Goal: Task Accomplishment & Management: Use online tool/utility

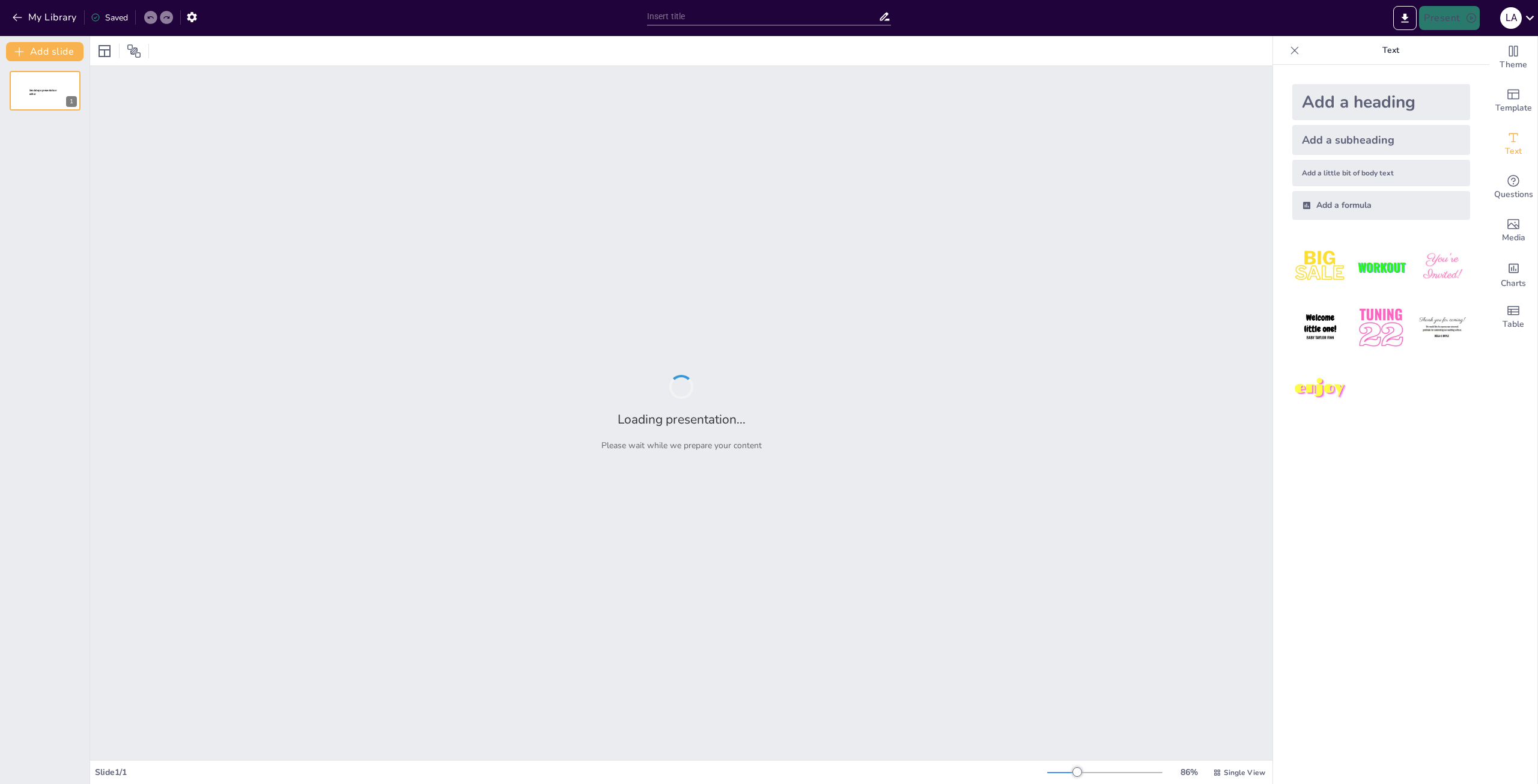
type input "IA en Marketing Digital: Evaluación de Oportunidades y Amenazas"
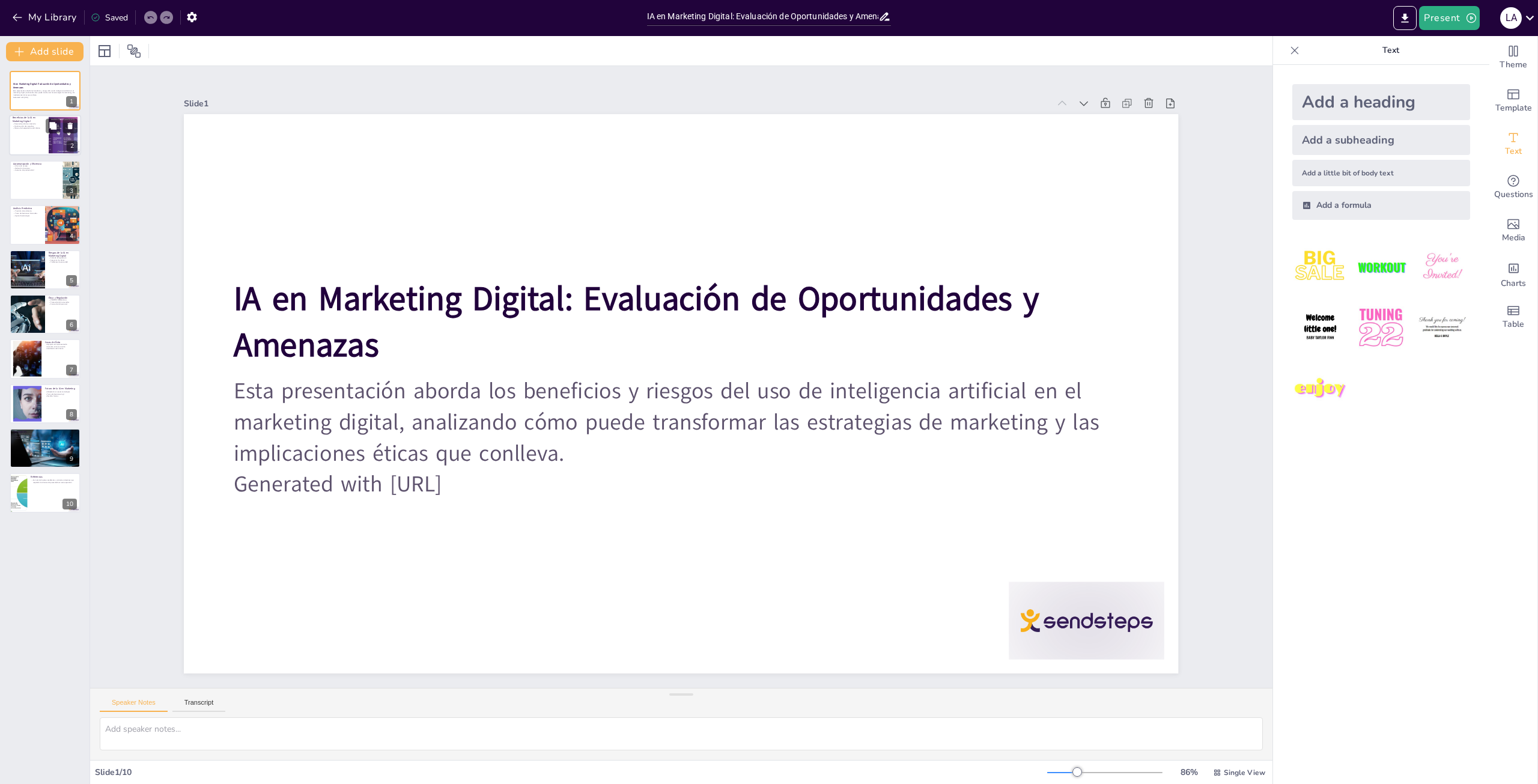
click at [28, 125] on p "Optimización de campañas" at bounding box center [29, 126] width 32 height 2
type textarea "La personalización de contenido es esencial en el marketing moderno, ya que los…"
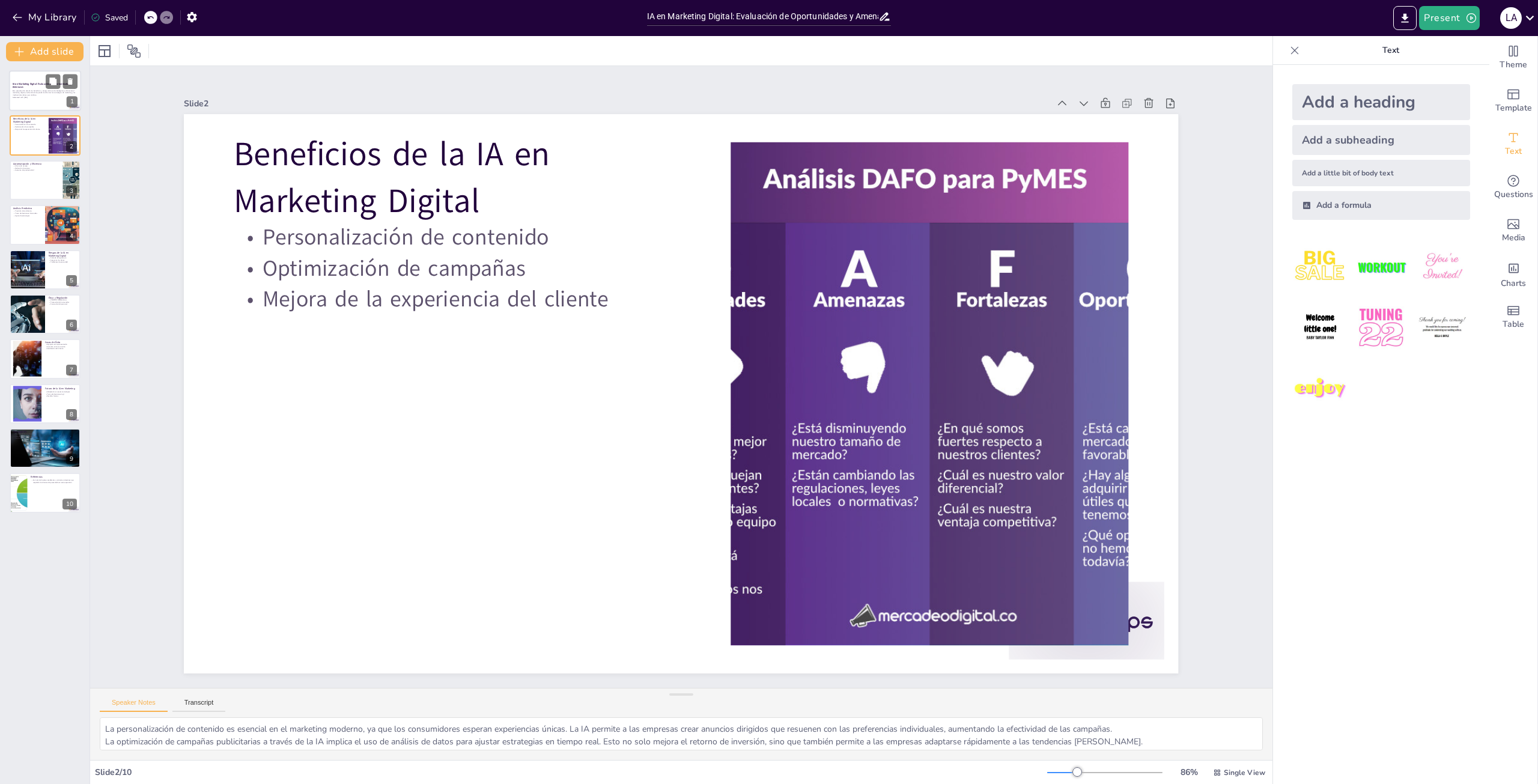
click at [37, 85] on strong "IA en Marketing Digital: Evaluación de Oportunidades y Amenazas" at bounding box center [42, 86] width 59 height 7
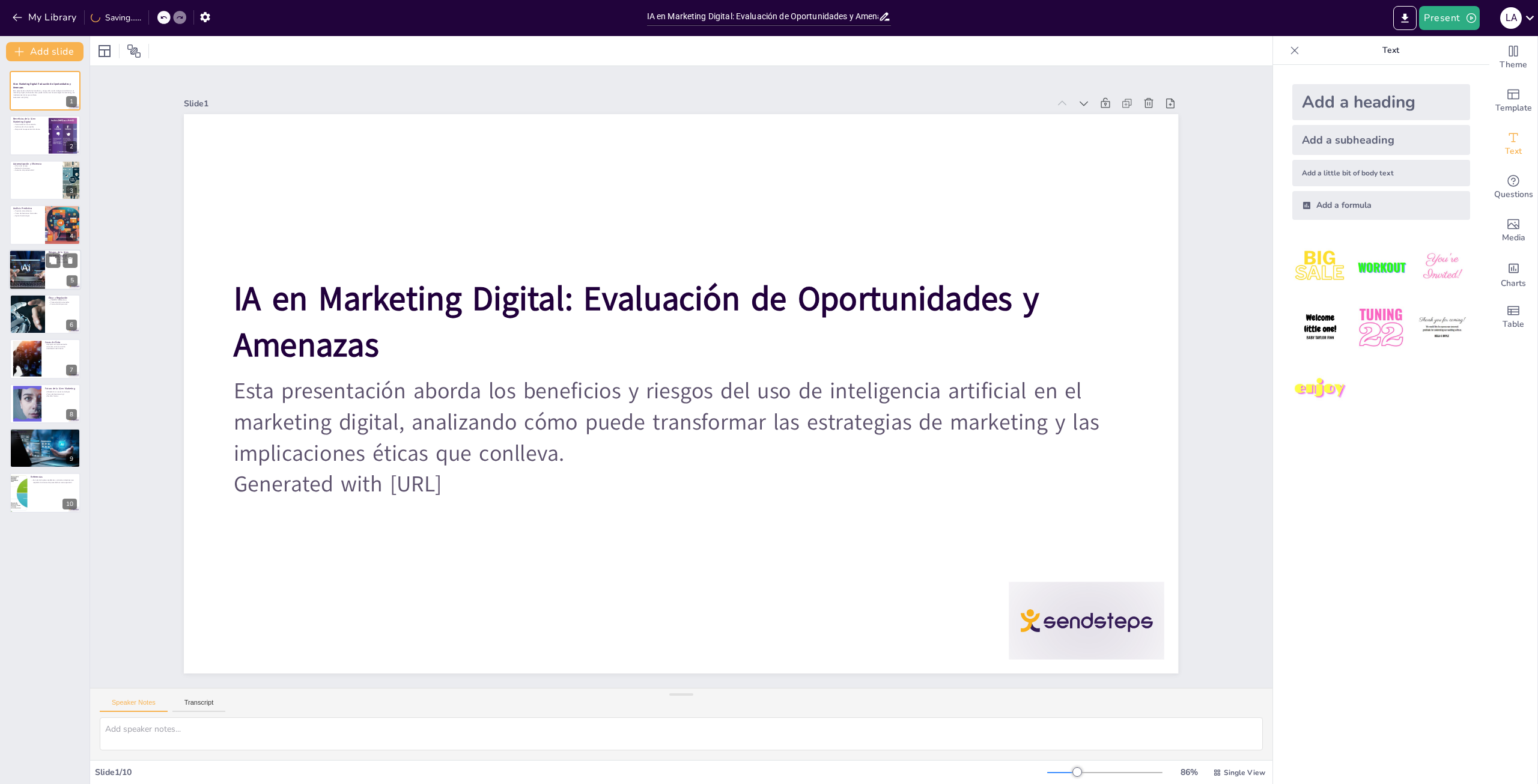
click at [47, 273] on div at bounding box center [45, 270] width 72 height 41
type textarea "La falta de transparencia en los algoritmos puede generar desconfianza entre lo…"
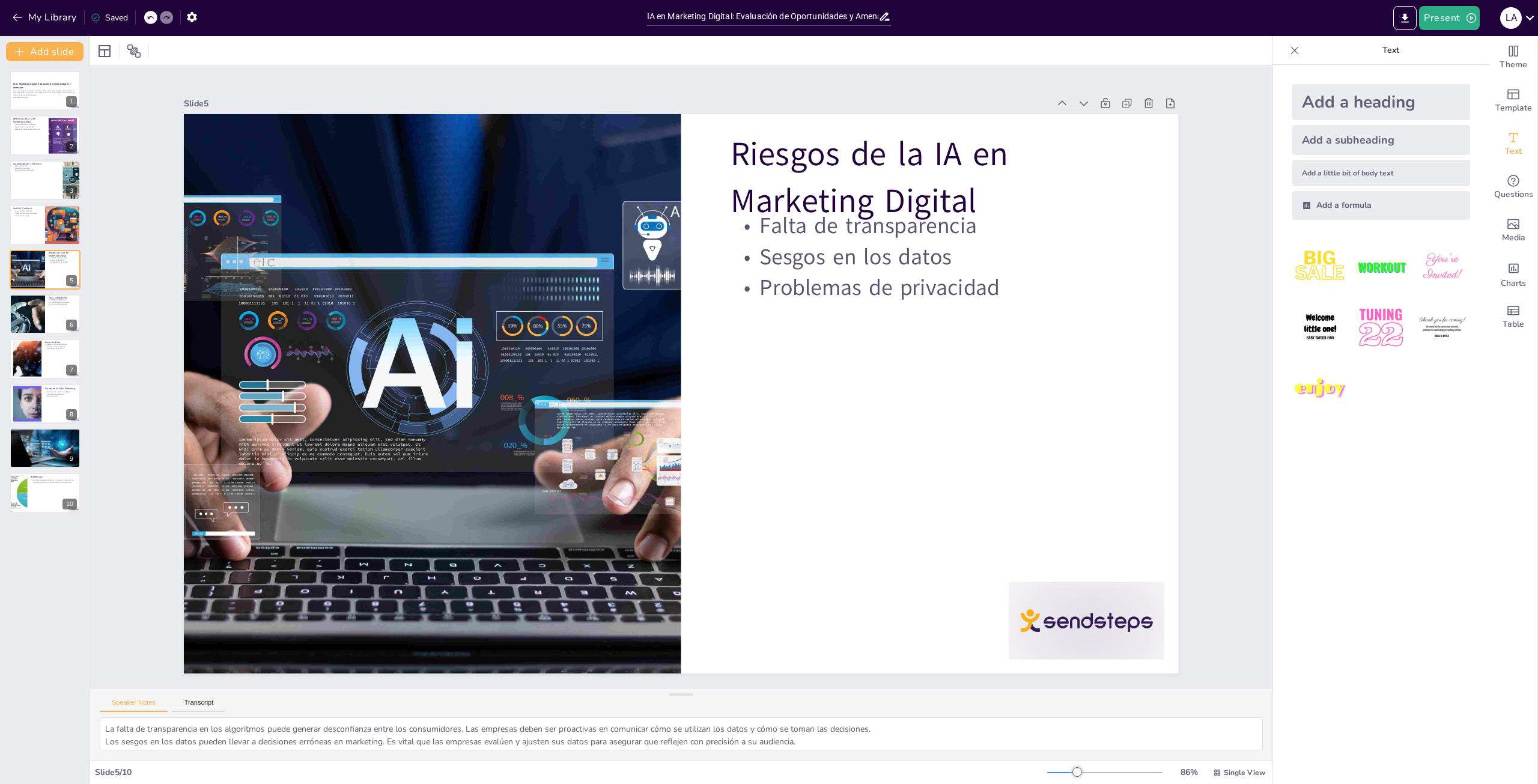
click at [42, 471] on div "IA en Marketing Digital: Evaluación de Oportunidades y Amenazas Esta presentaci…" at bounding box center [45, 292] width 89 height 442
click at [44, 488] on div at bounding box center [45, 493] width 72 height 41
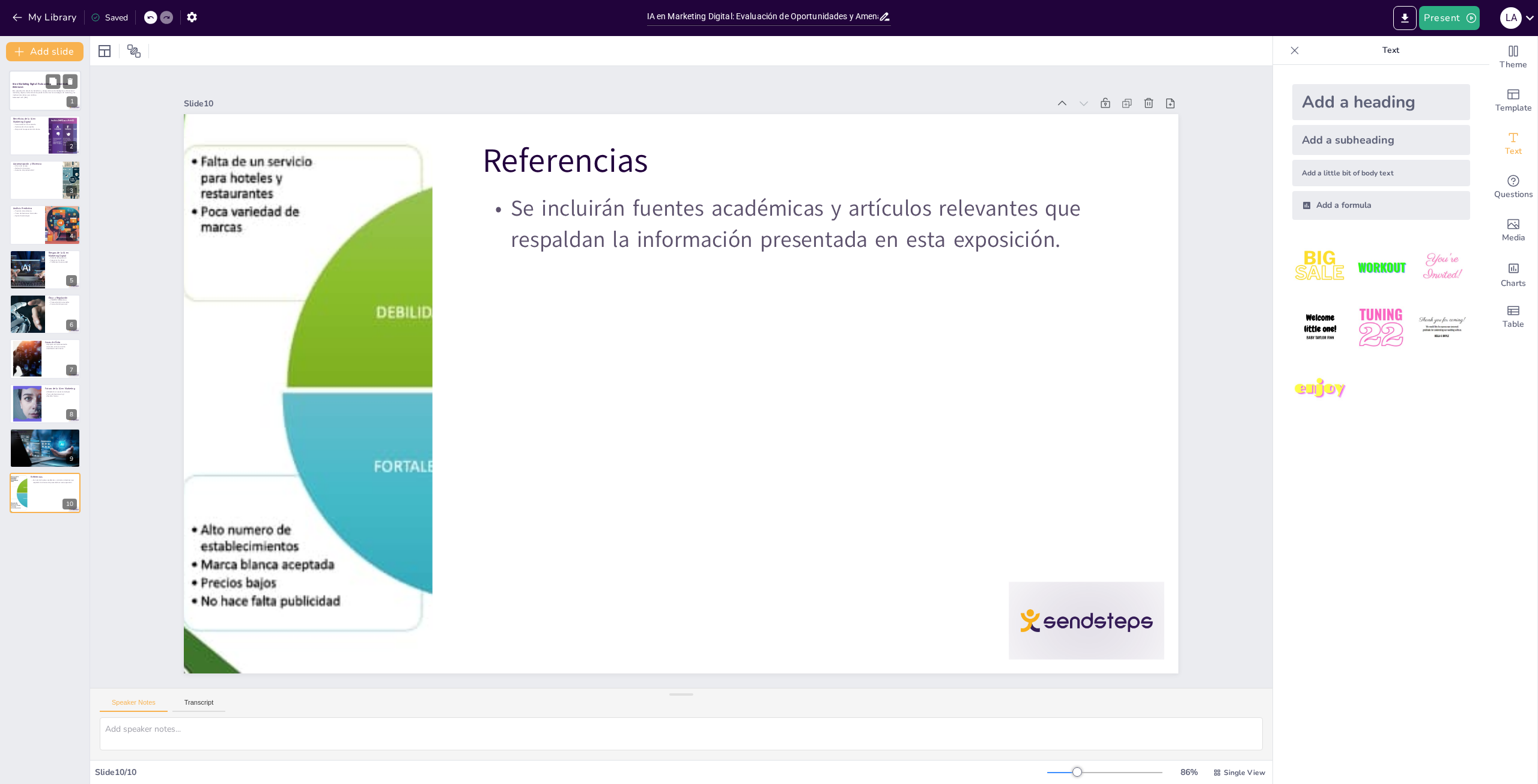
click at [61, 100] on div at bounding box center [45, 91] width 72 height 41
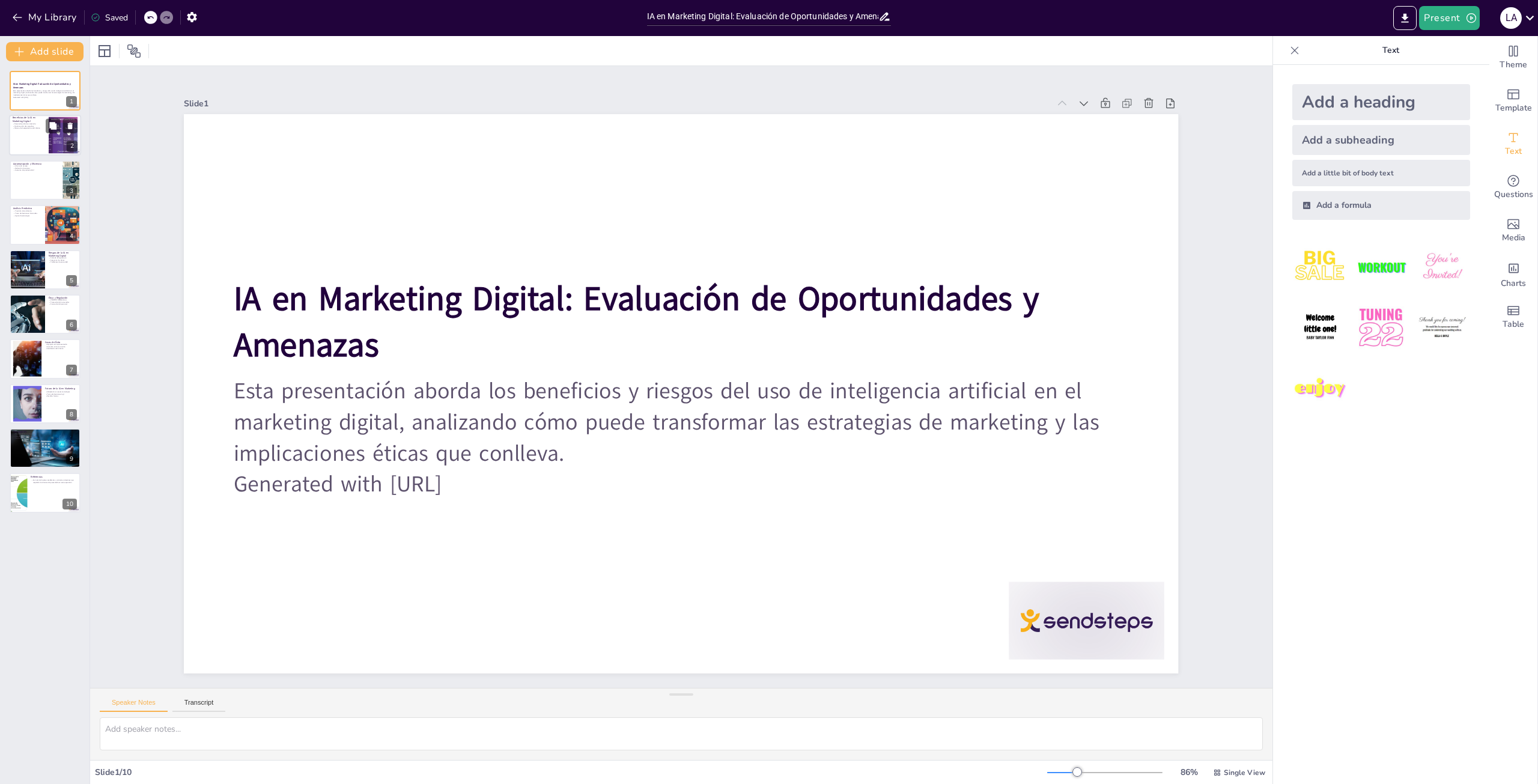
click at [28, 128] on p "Mejora de la experiencia del cliente" at bounding box center [29, 128] width 32 height 2
type textarea "La personalización de contenido es esencial en el marketing moderno, ya que los…"
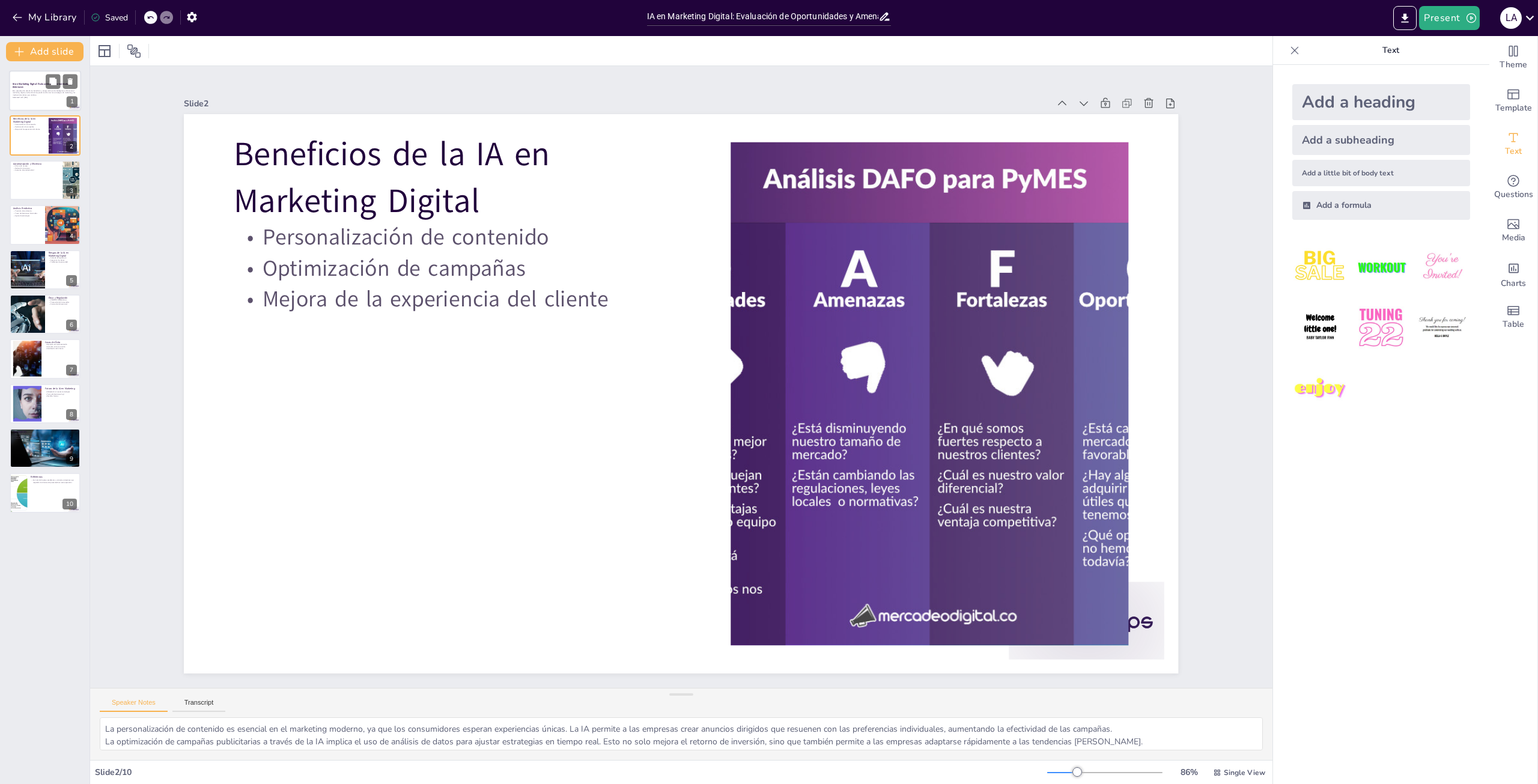
click at [29, 101] on div at bounding box center [45, 91] width 72 height 41
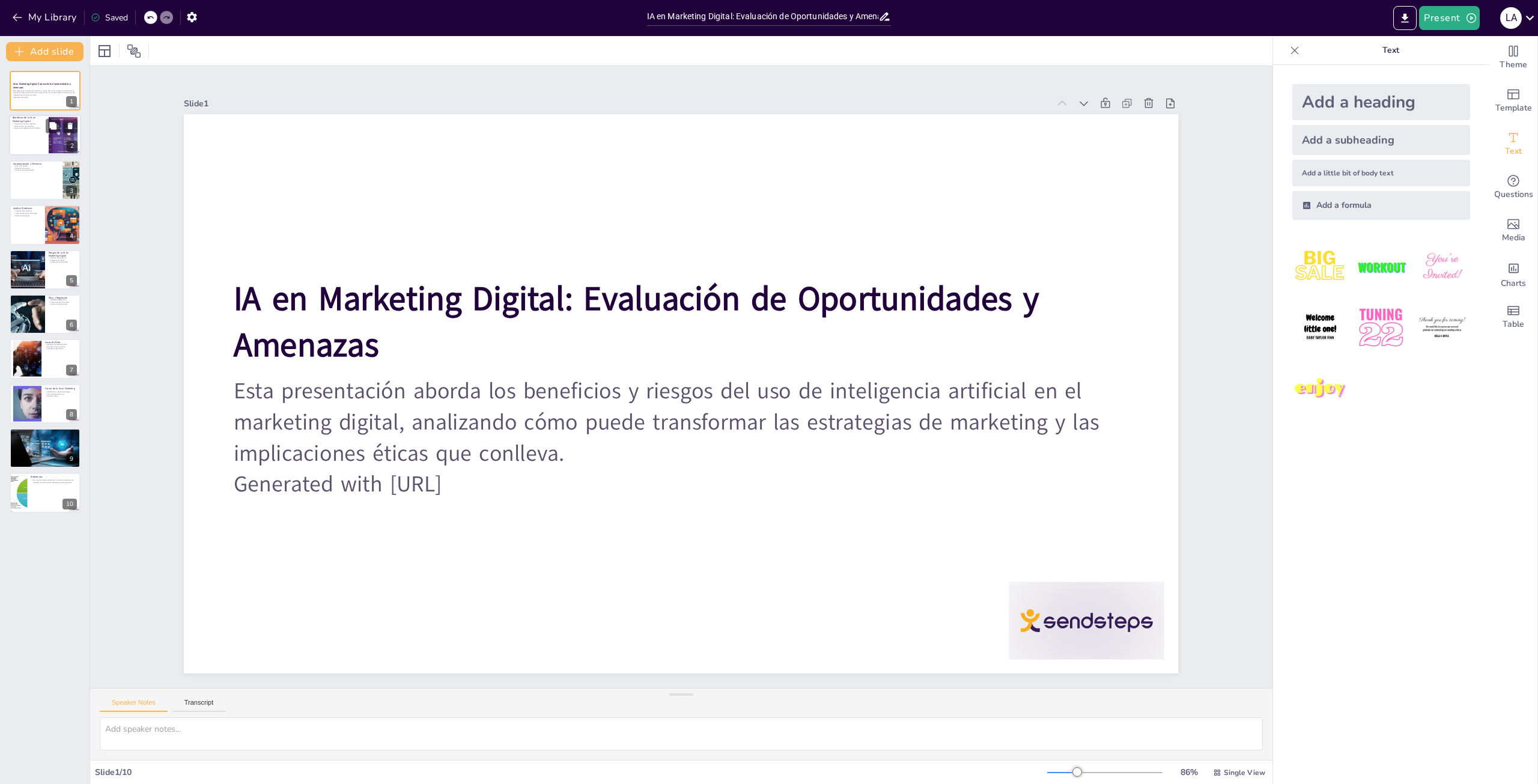
click at [32, 128] on p "Mejora de la experiencia del cliente" at bounding box center [29, 128] width 32 height 2
type textarea "La personalización de contenido es esencial en el marketing moderno, ya que los…"
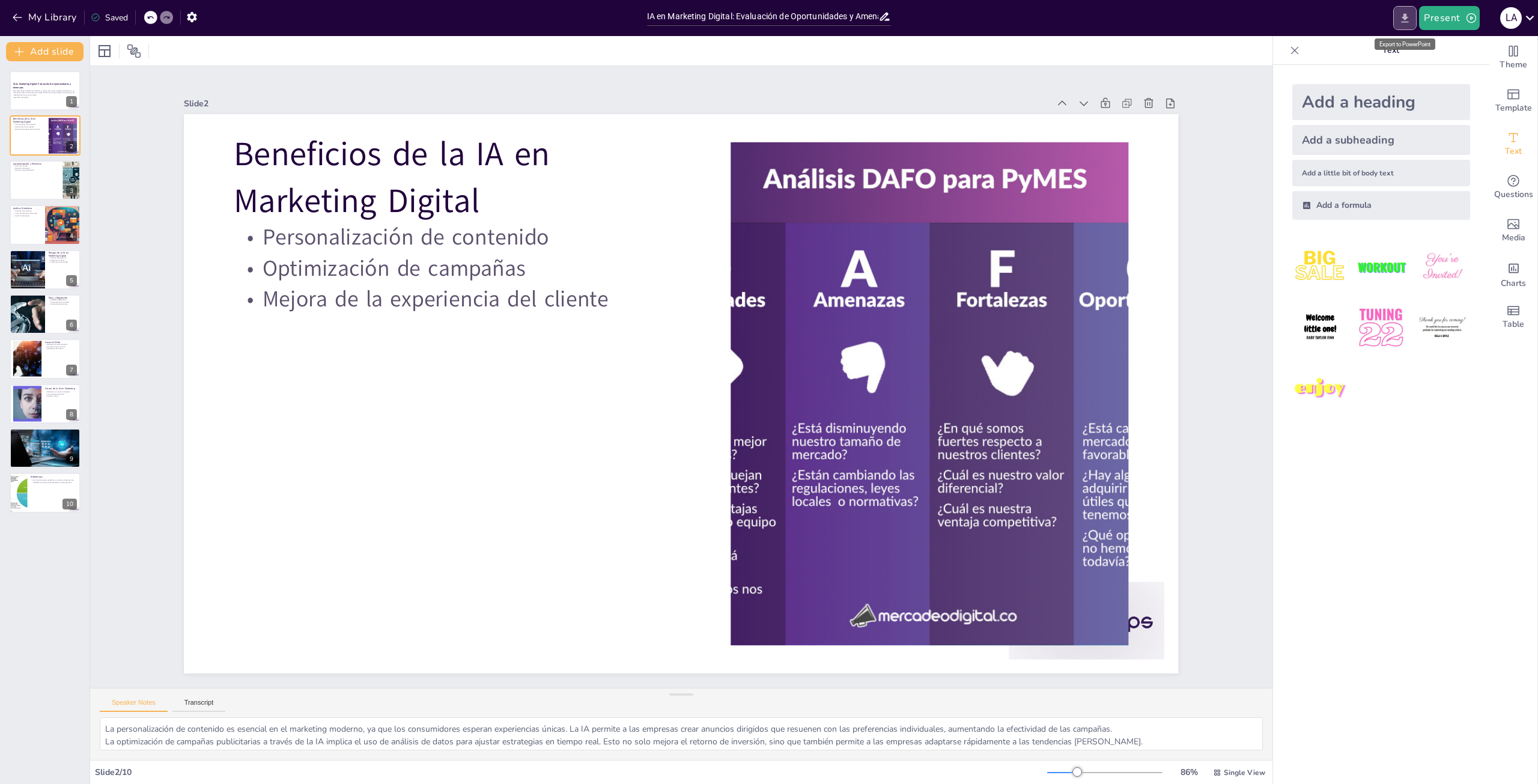
click at [1406, 15] on icon "Export to PowerPoint" at bounding box center [1406, 17] width 7 height 9
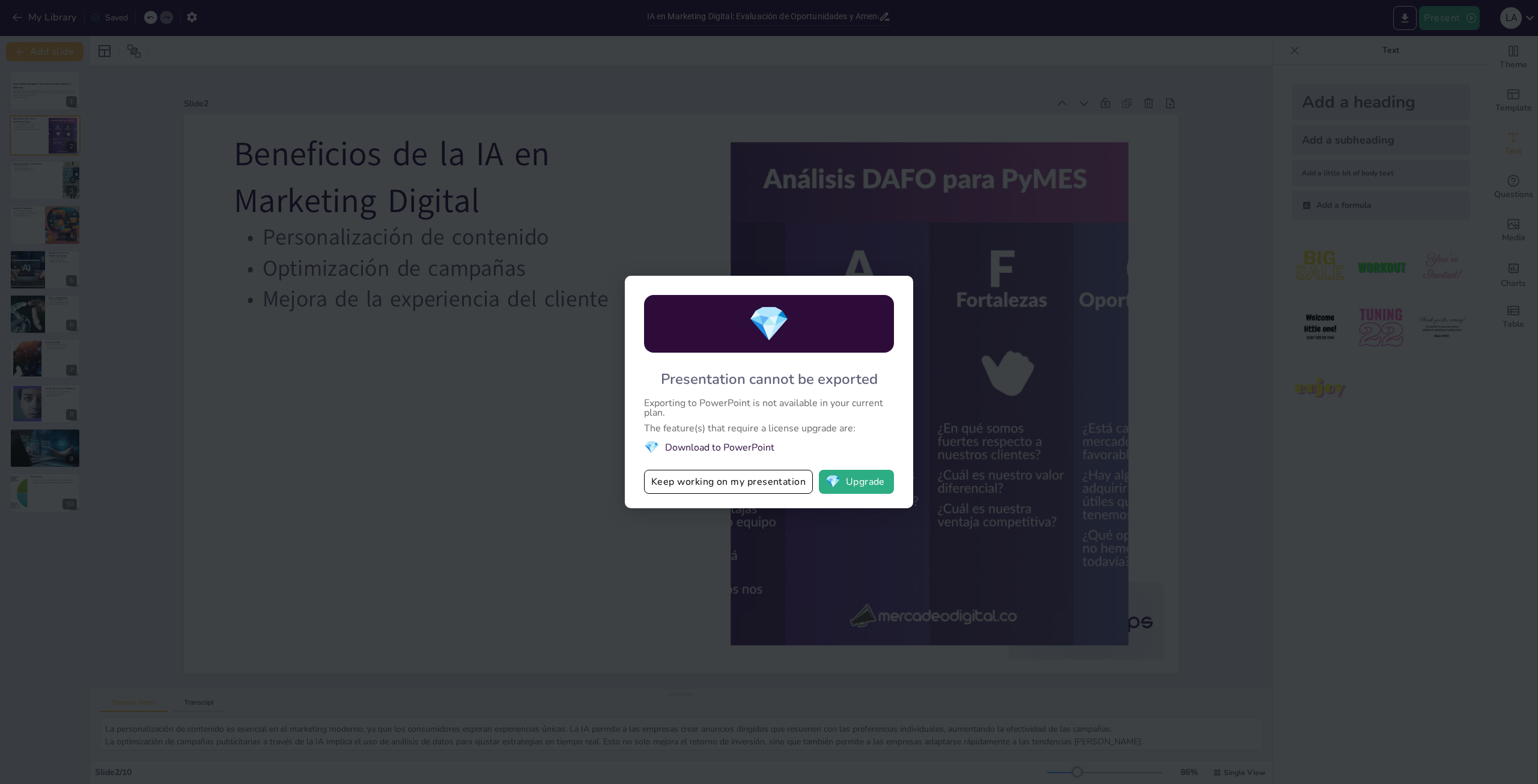
click at [1486, 488] on div "💎 Presentation cannot be exported Exporting to PowerPoint is not available in y…" at bounding box center [769, 392] width 1538 height 784
click at [717, 478] on button "Keep working on my presentation" at bounding box center [728, 481] width 169 height 24
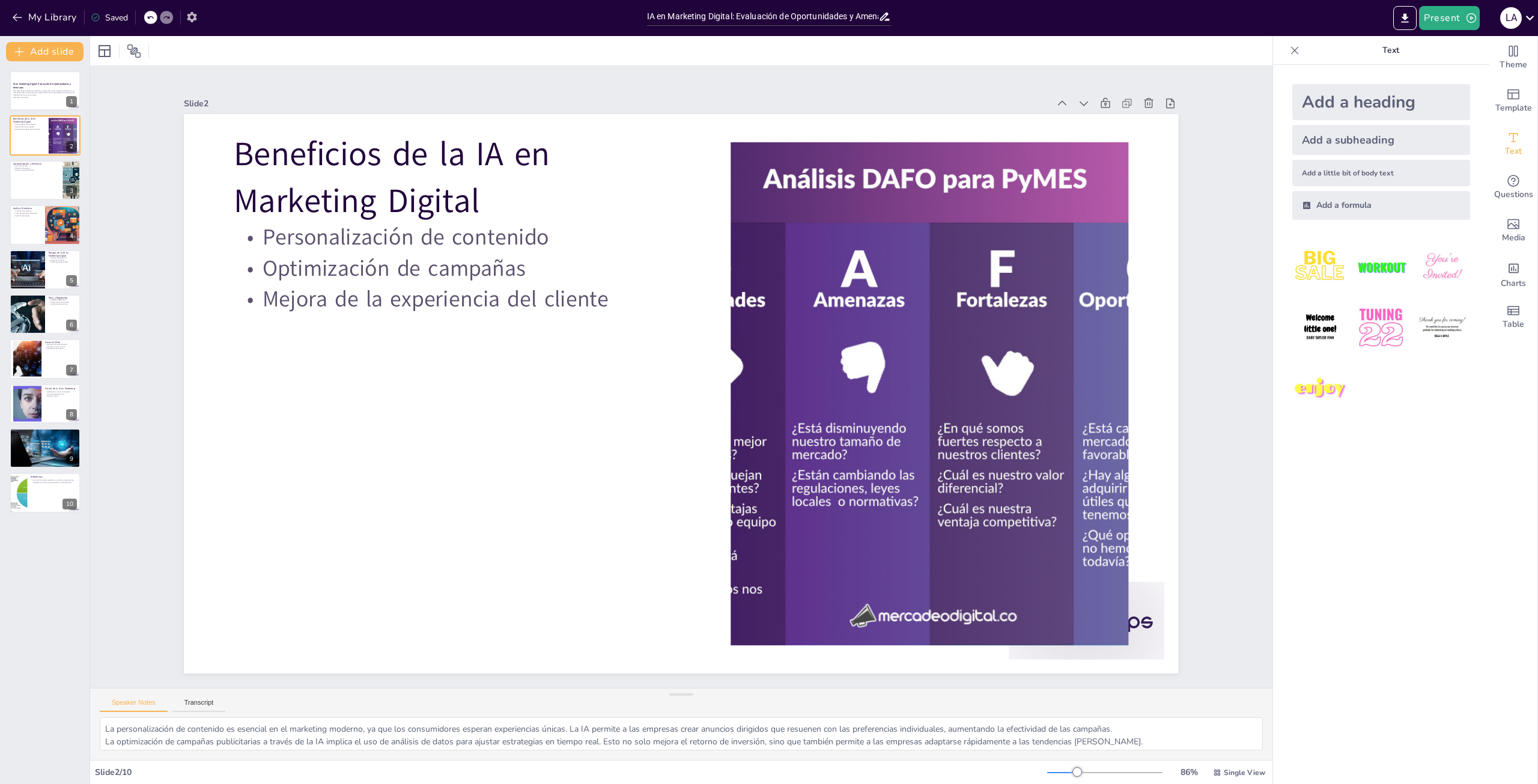
click at [183, 18] on button "button" at bounding box center [192, 17] width 22 height 22
click at [192, 18] on icon "button" at bounding box center [192, 17] width 12 height 12
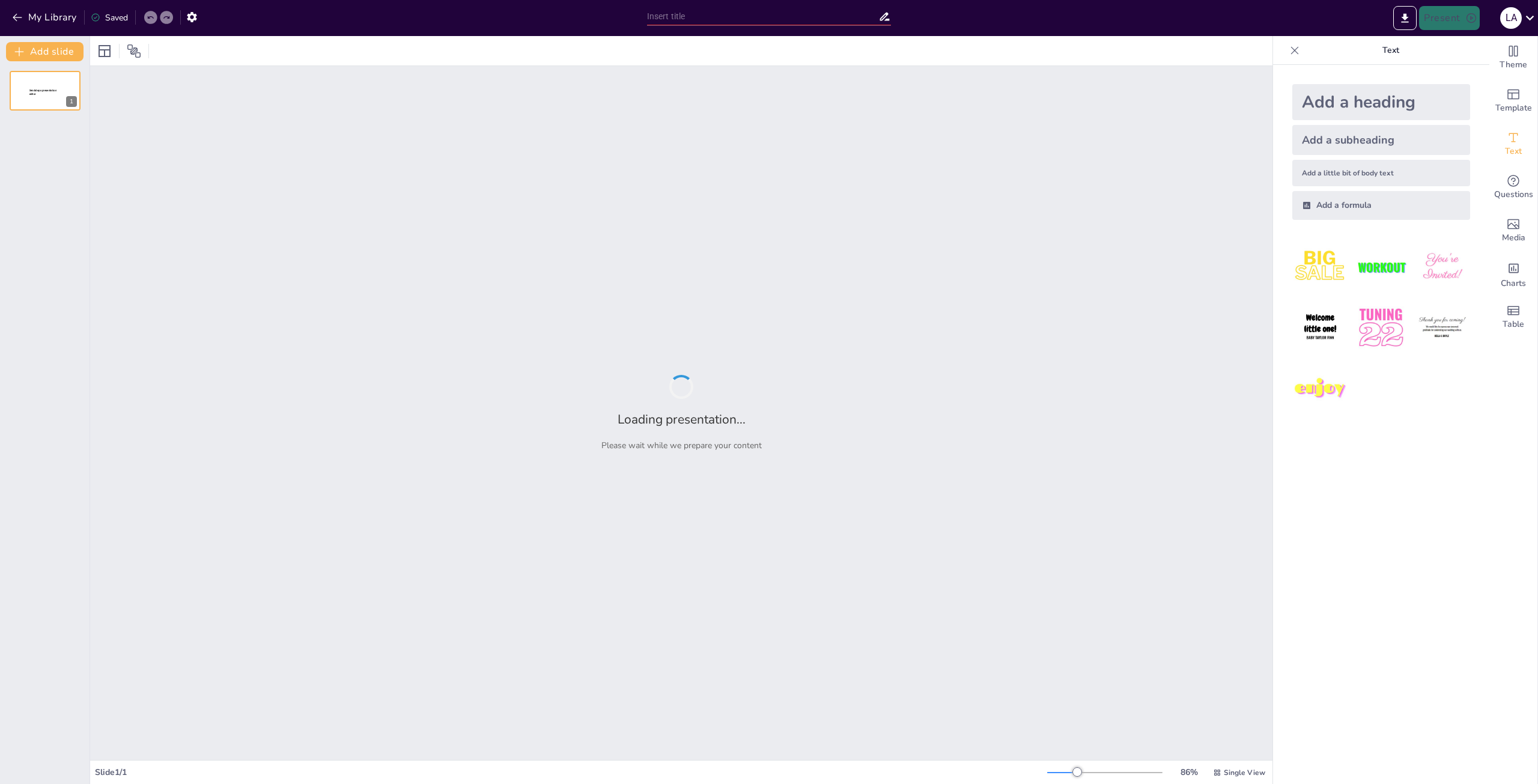
type input "IA en Marketing Digital: Evaluación de Oportunidades y Amenazas"
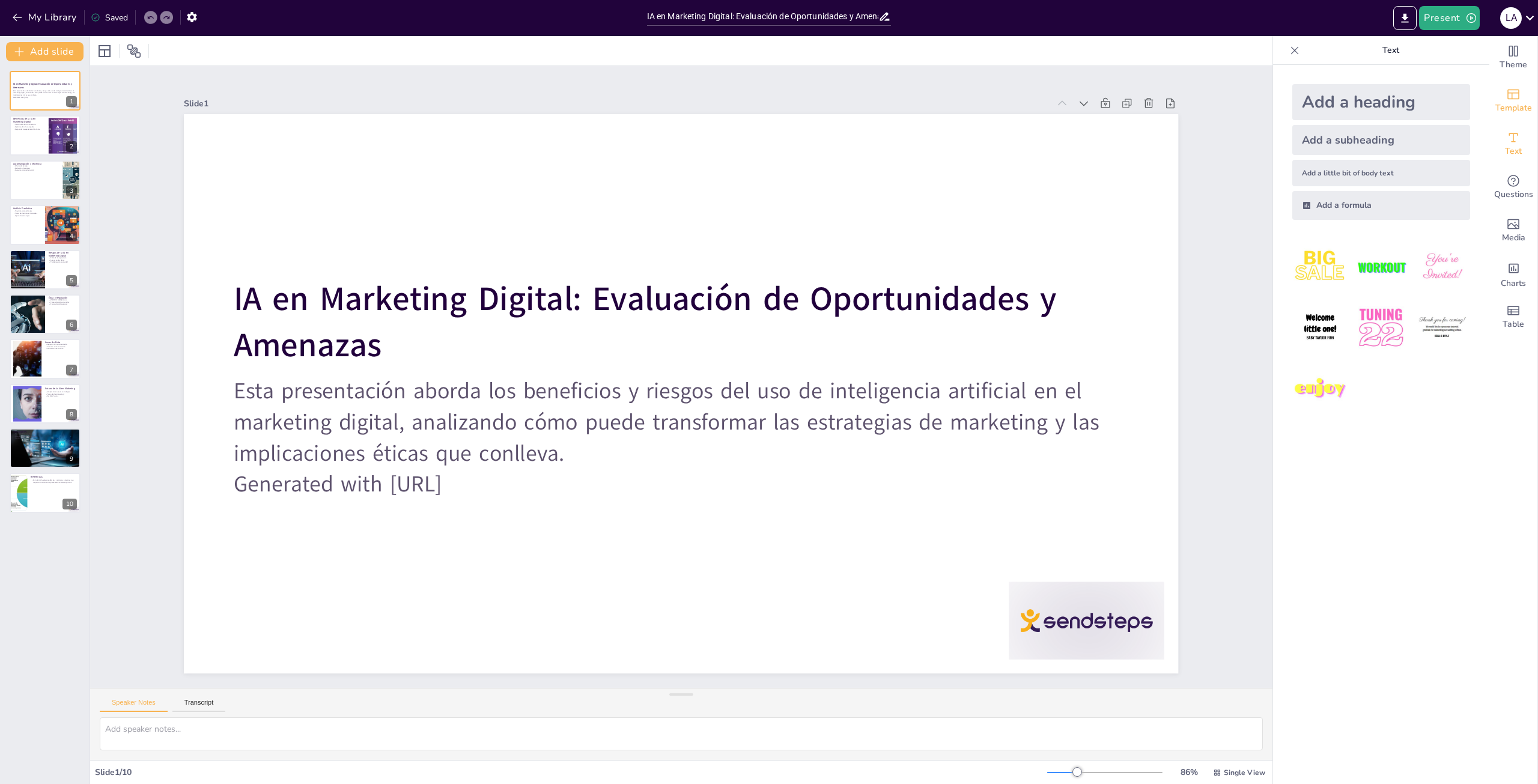
click at [1513, 98] on div "Template" at bounding box center [1513, 101] width 48 height 43
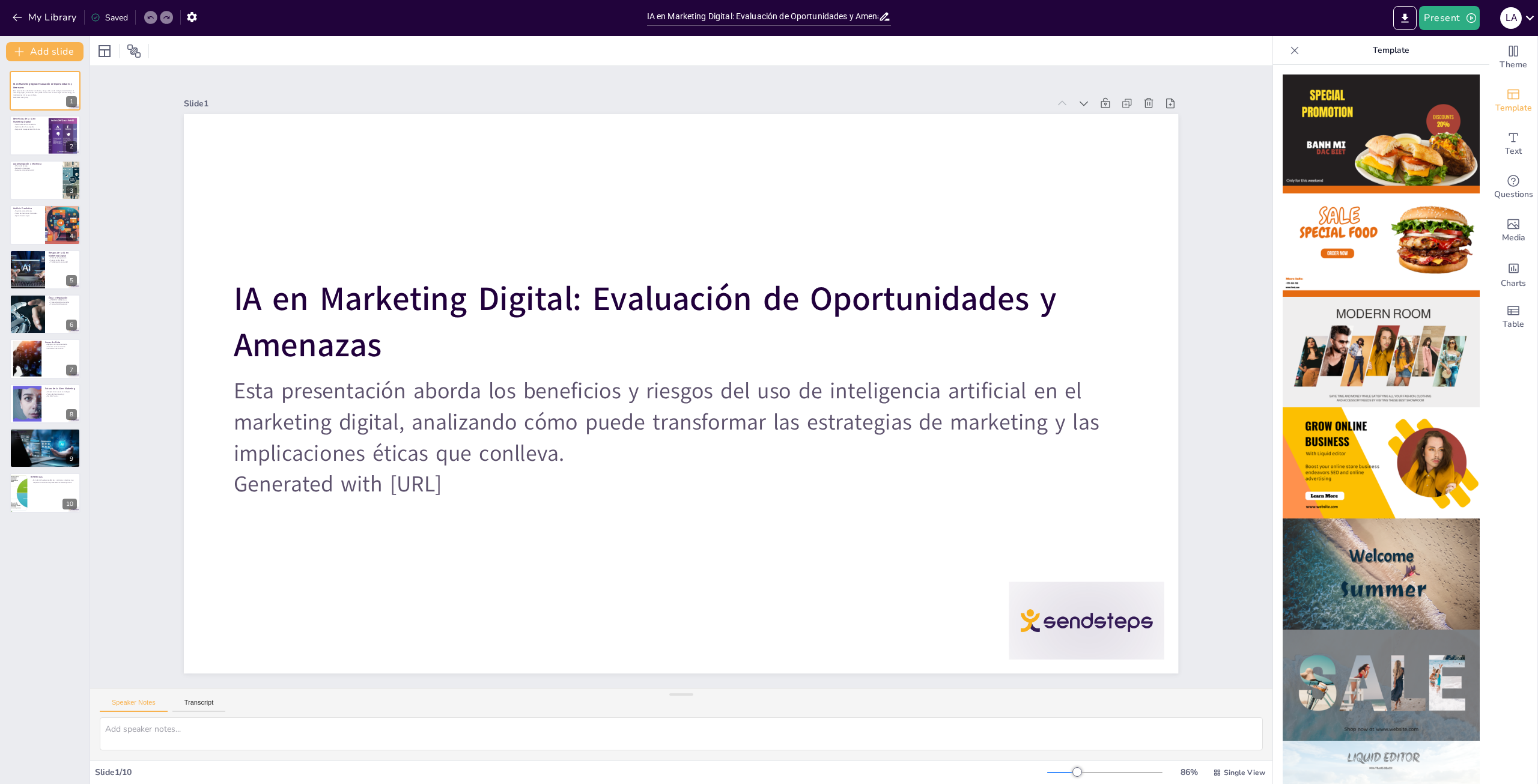
click at [1344, 135] on img at bounding box center [1382, 130] width 197 height 111
click at [1432, 559] on img at bounding box center [1382, 574] width 197 height 111
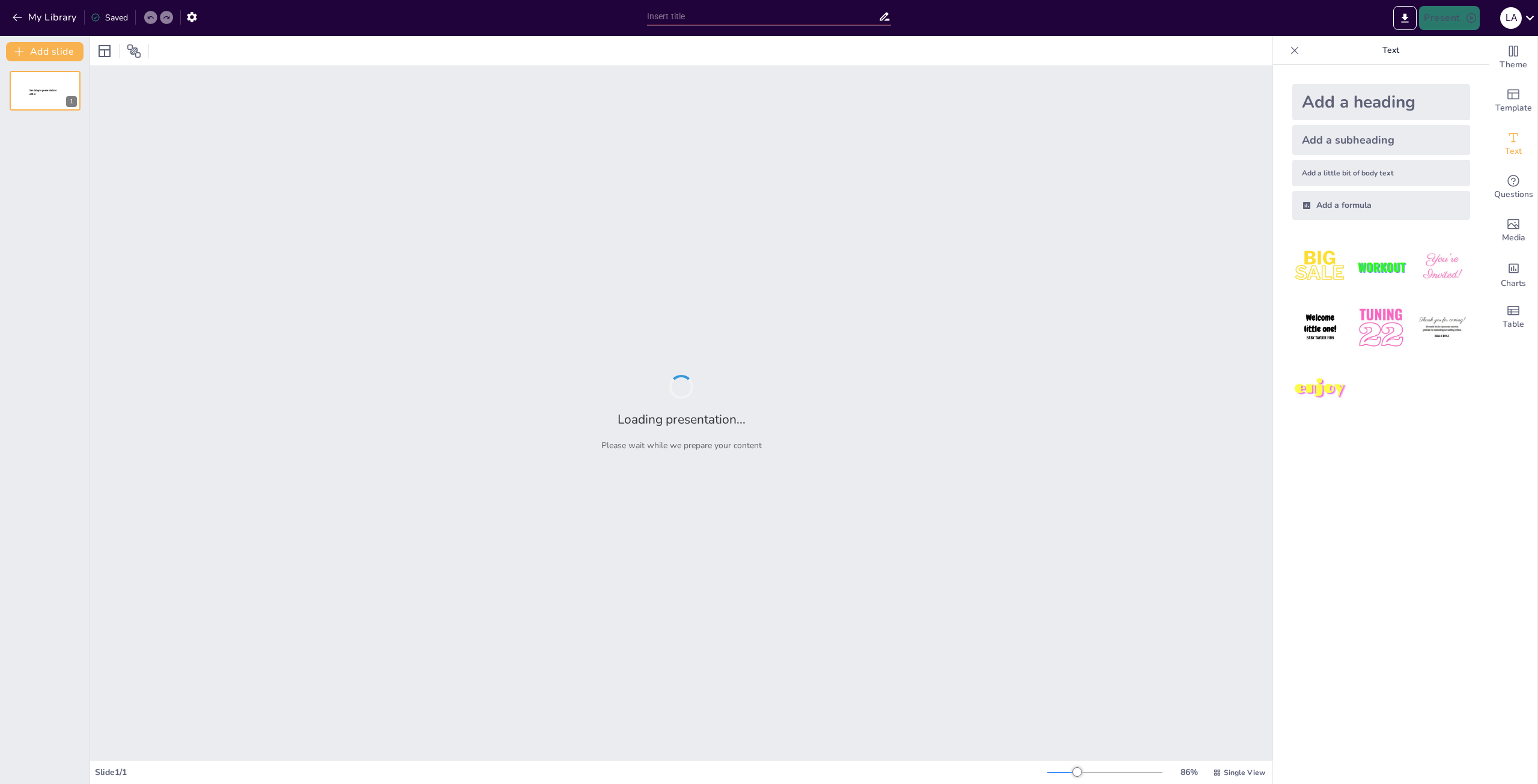
type input "Inteligencia Artificial en Marketing Digital: Beneficios y Desafíos"
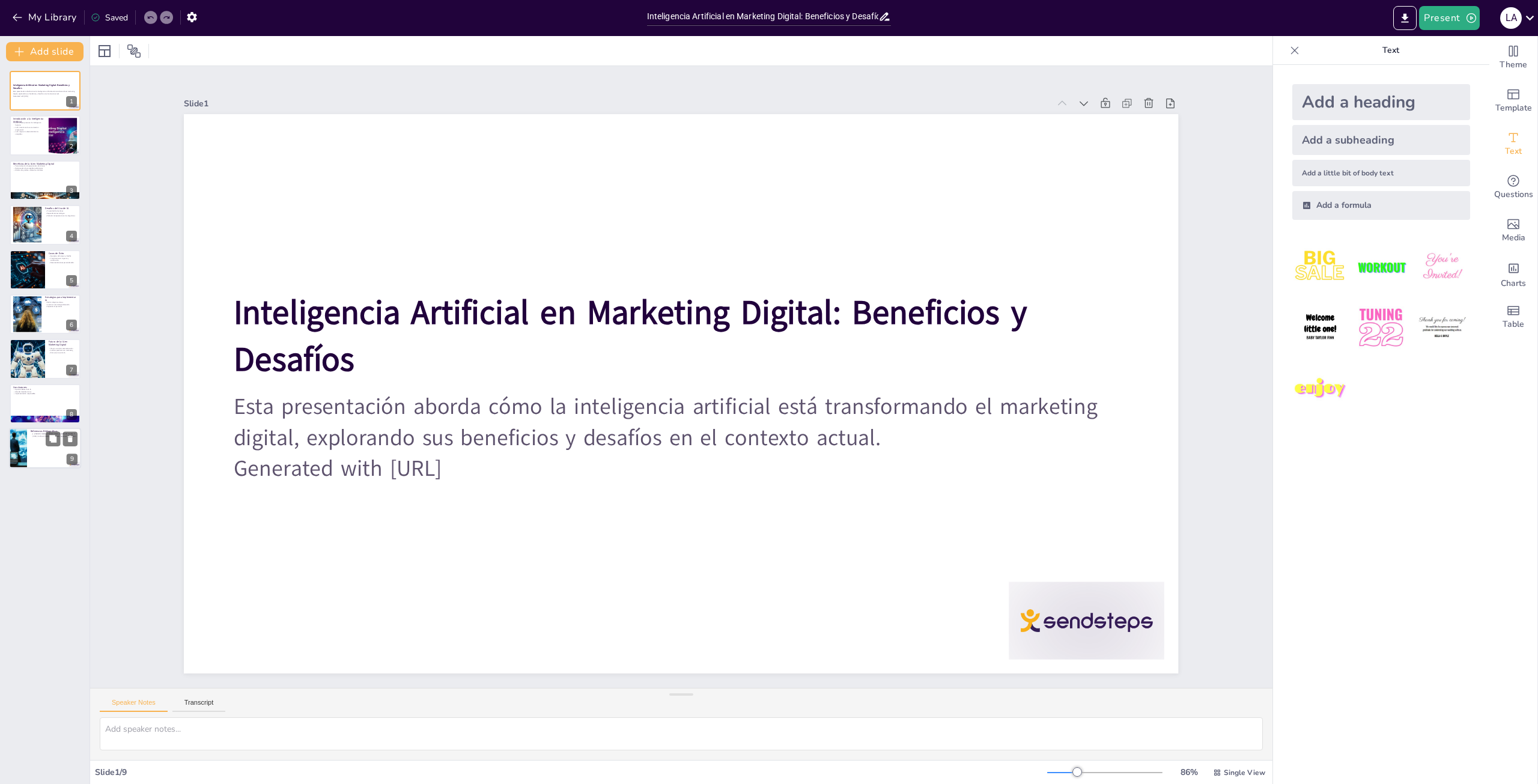
click at [39, 439] on div at bounding box center [45, 448] width 72 height 41
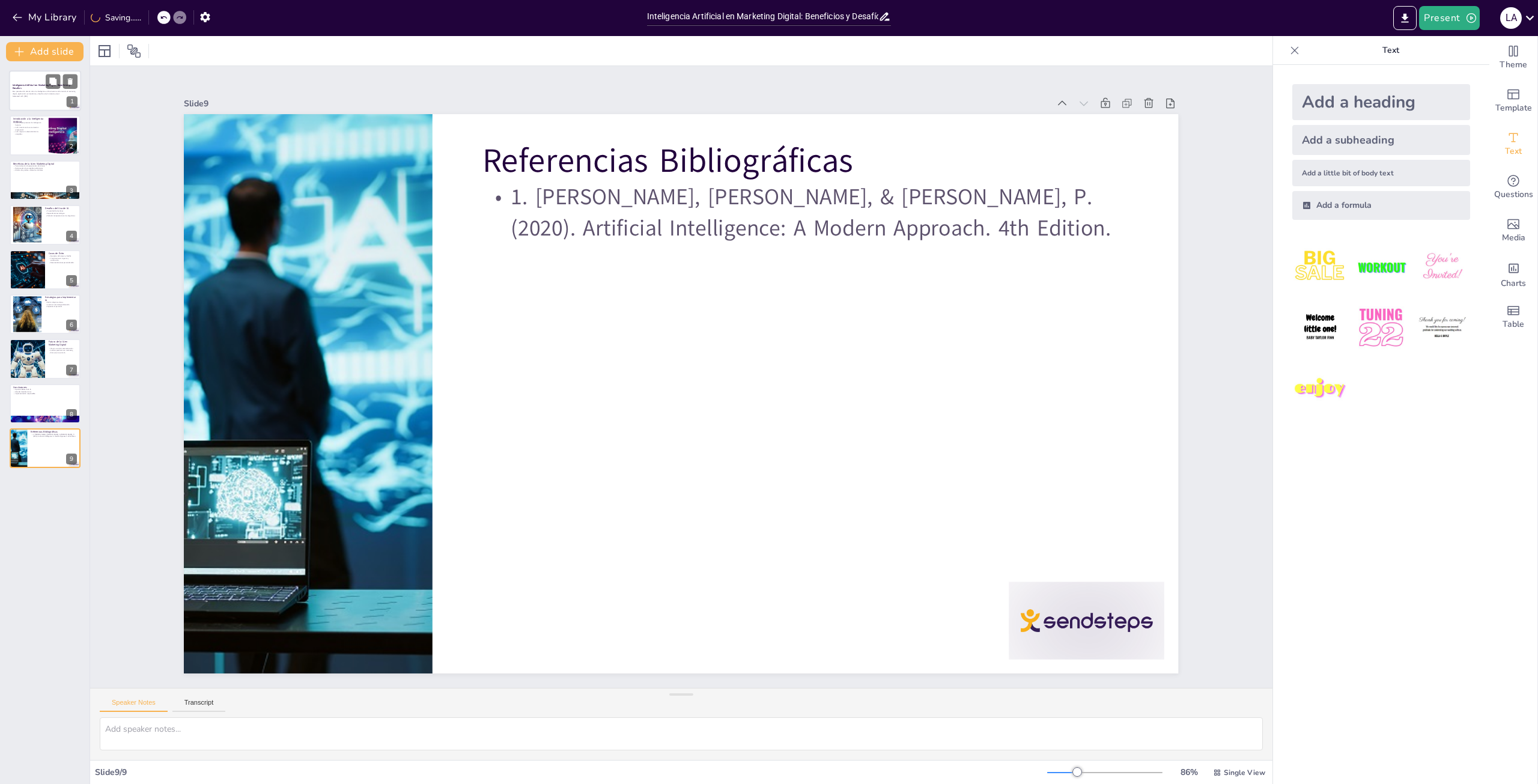
click at [45, 101] on div at bounding box center [45, 91] width 72 height 41
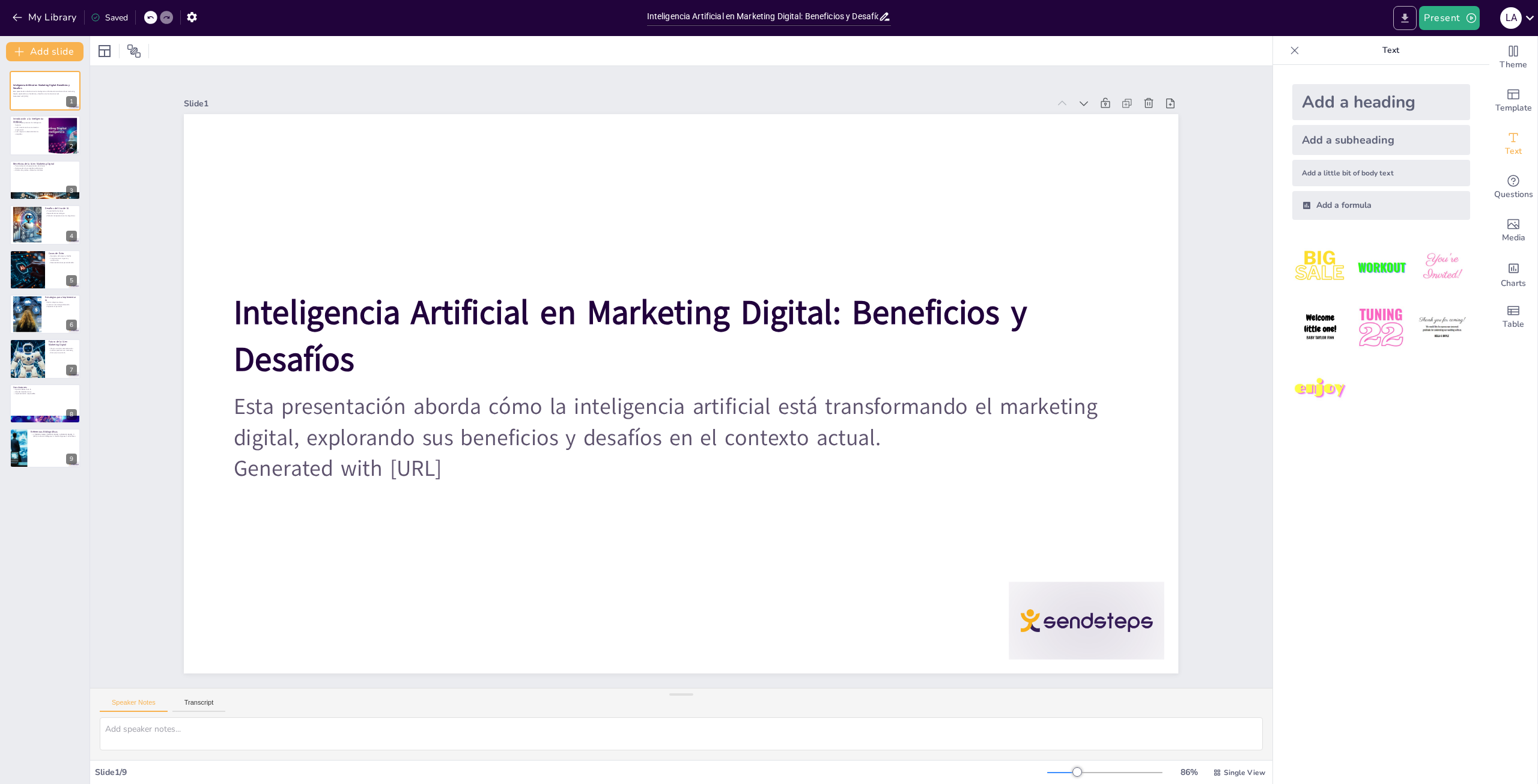
click at [1406, 22] on icon "Export to PowerPoint" at bounding box center [1406, 17] width 7 height 9
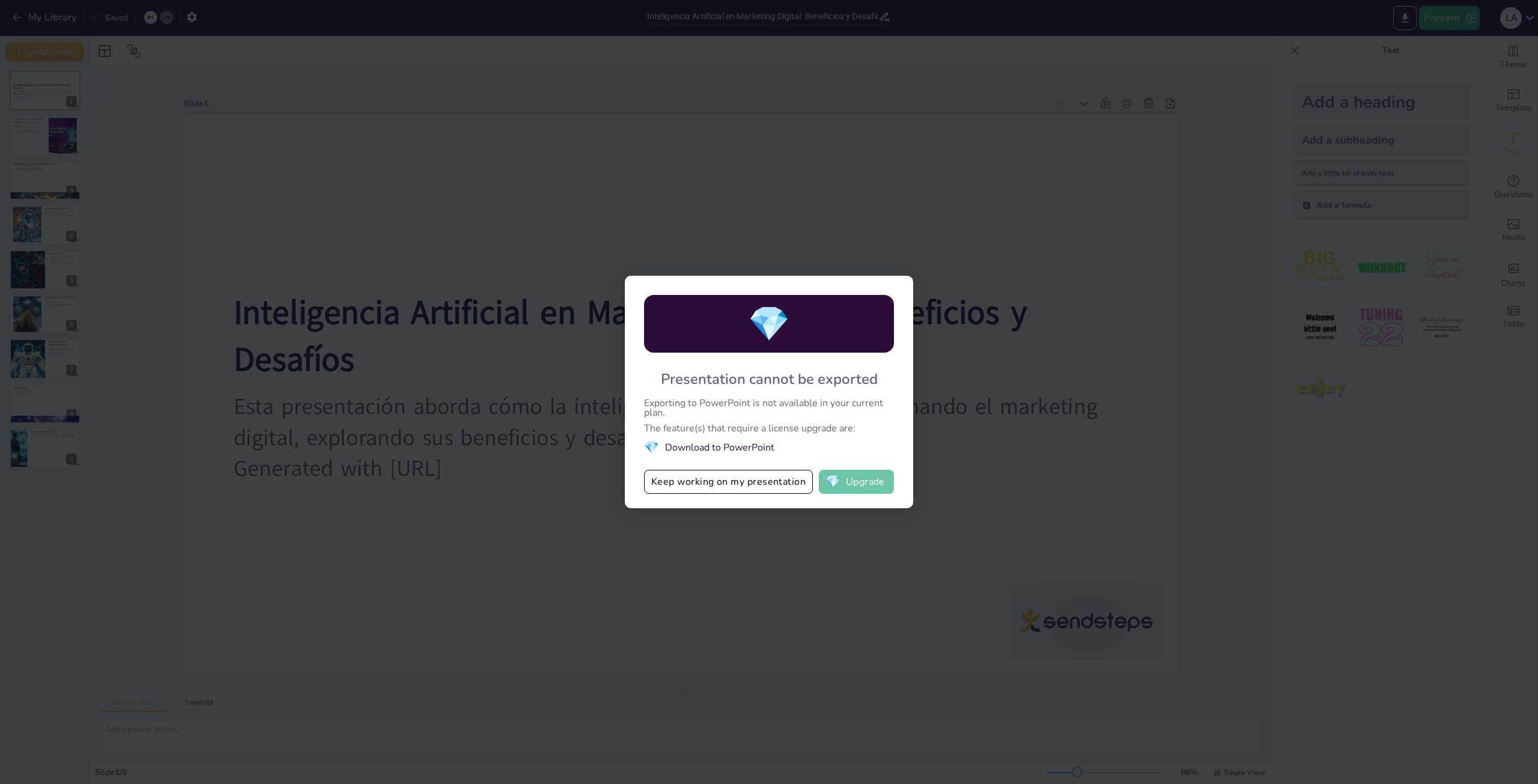
click at [849, 481] on button "💎 Upgrade" at bounding box center [856, 481] width 75 height 24
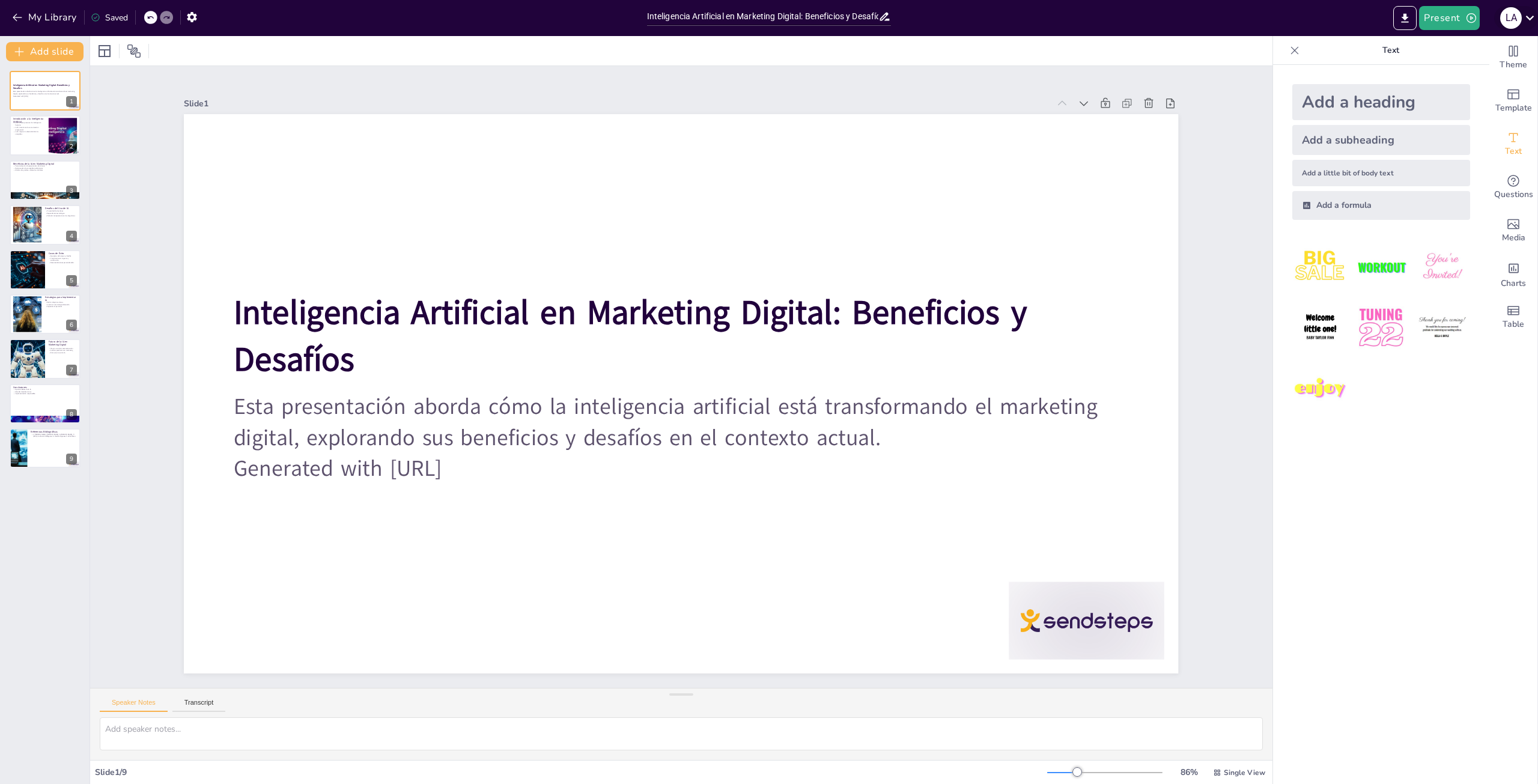
click at [1526, 13] on icon at bounding box center [1530, 17] width 16 height 16
click at [1451, 15] on div at bounding box center [769, 392] width 1538 height 784
click at [1448, 15] on button "Present" at bounding box center [1449, 18] width 60 height 24
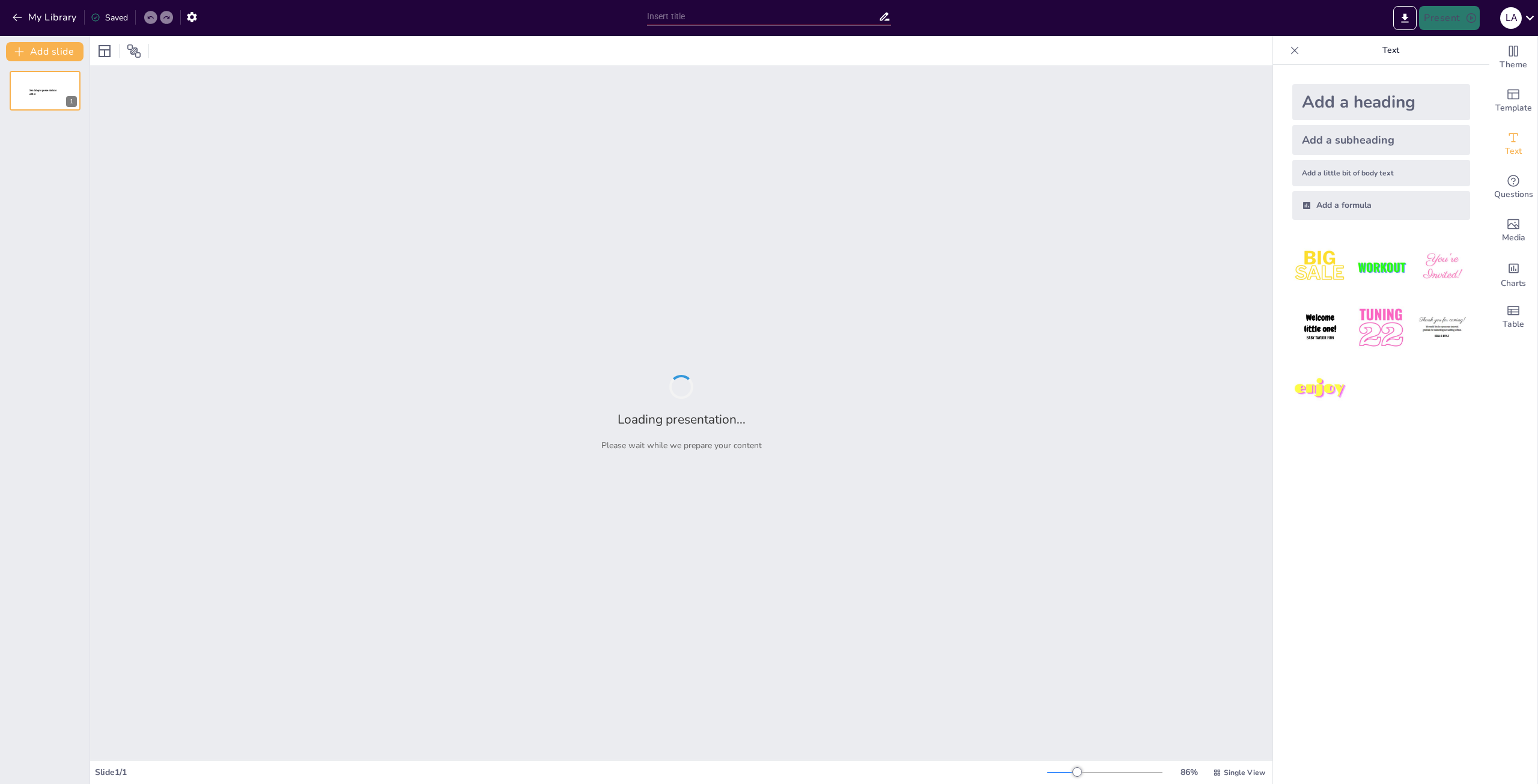
type input "Inteligencia Artificial en Marketing Digital: Beneficios y Desafíos"
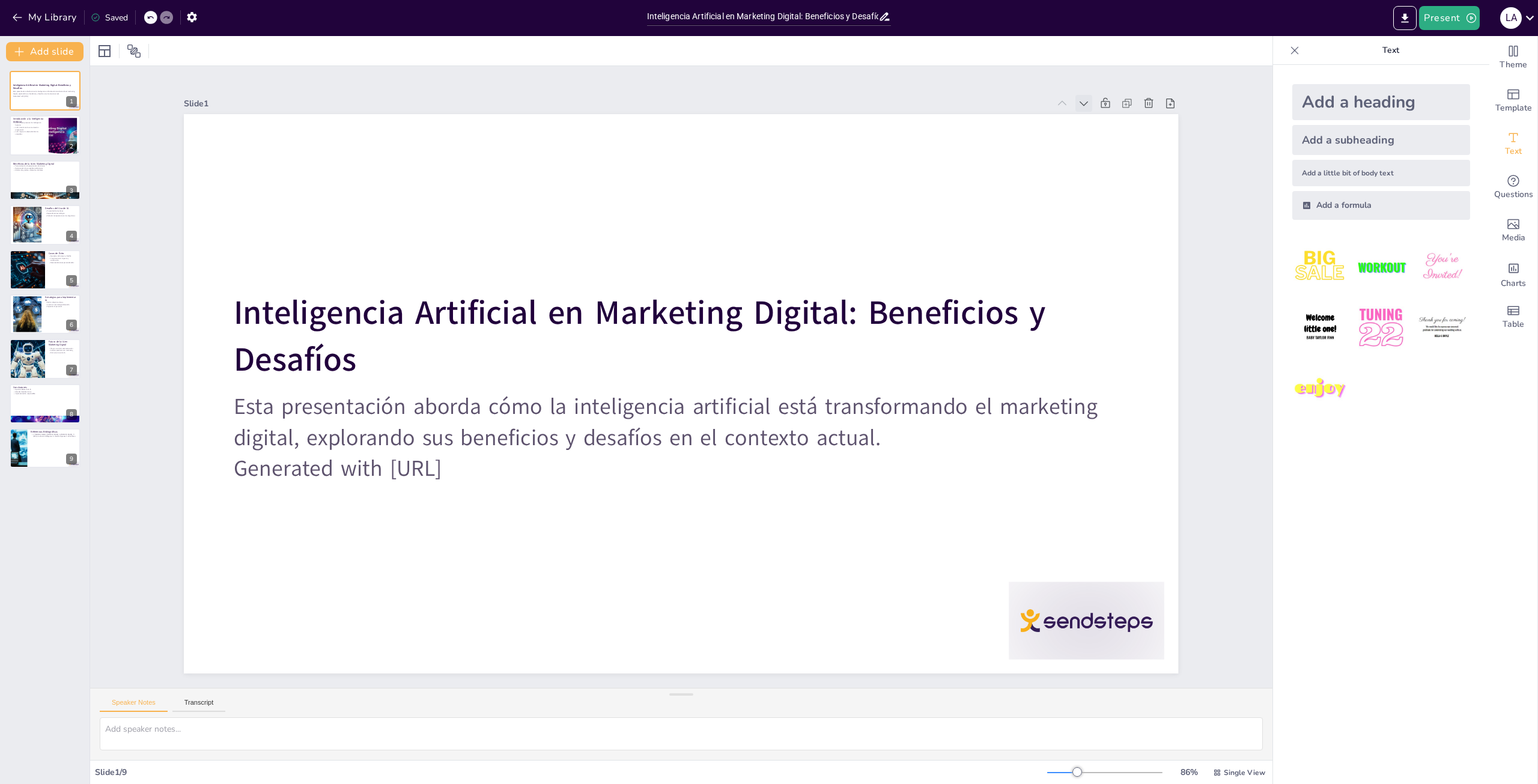
click at [1141, 234] on icon at bounding box center [1148, 241] width 15 height 15
click at [39, 92] on div at bounding box center [45, 91] width 72 height 41
type textarea "La definición de inteligencia artificial es fundamental para entender su aplica…"
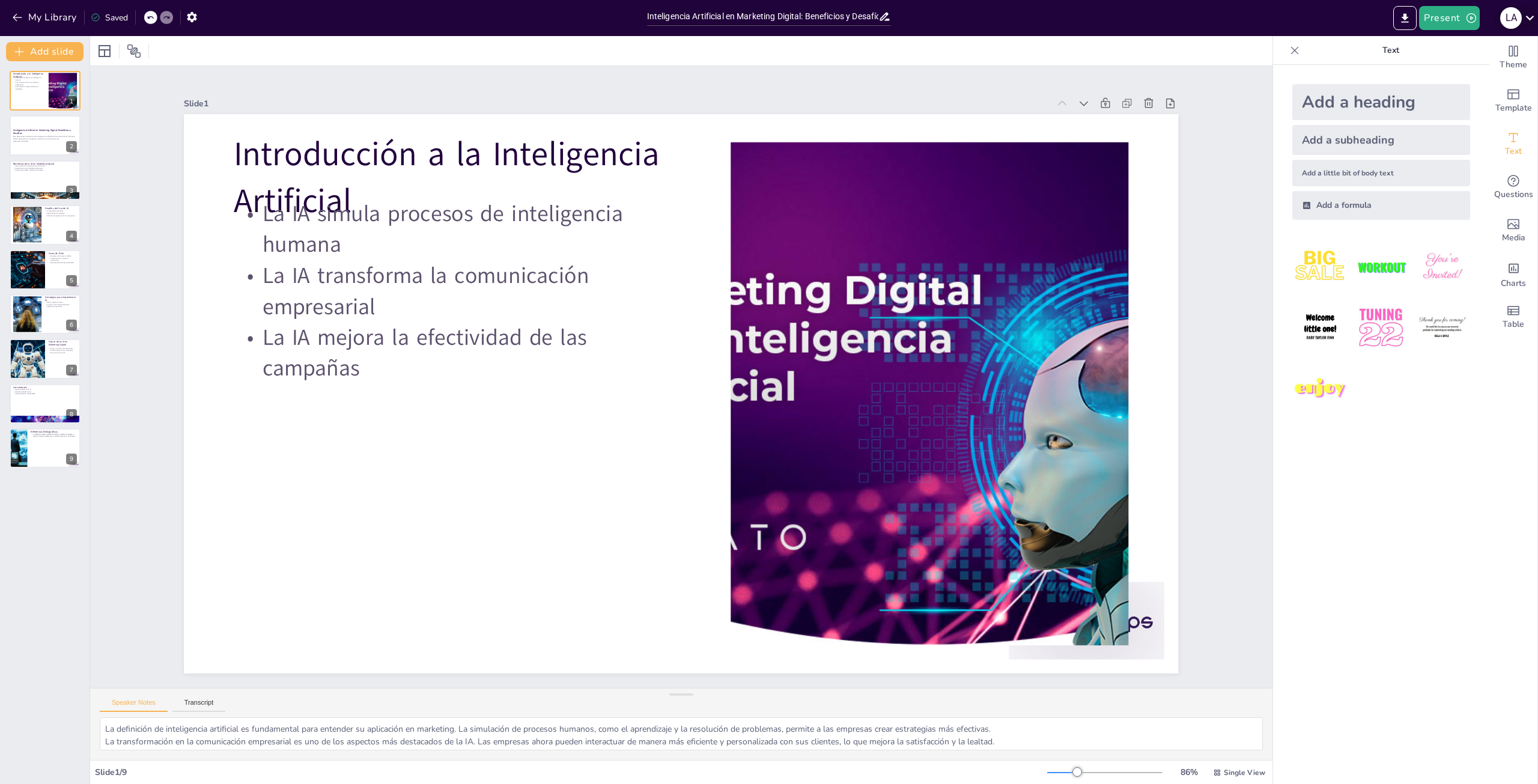
click at [1529, 19] on icon at bounding box center [1530, 18] width 9 height 5
click at [1361, 19] on div at bounding box center [769, 392] width 1538 height 784
click at [326, 337] on p "La IA mejora la efectividad de las campañas" at bounding box center [461, 329] width 451 height 108
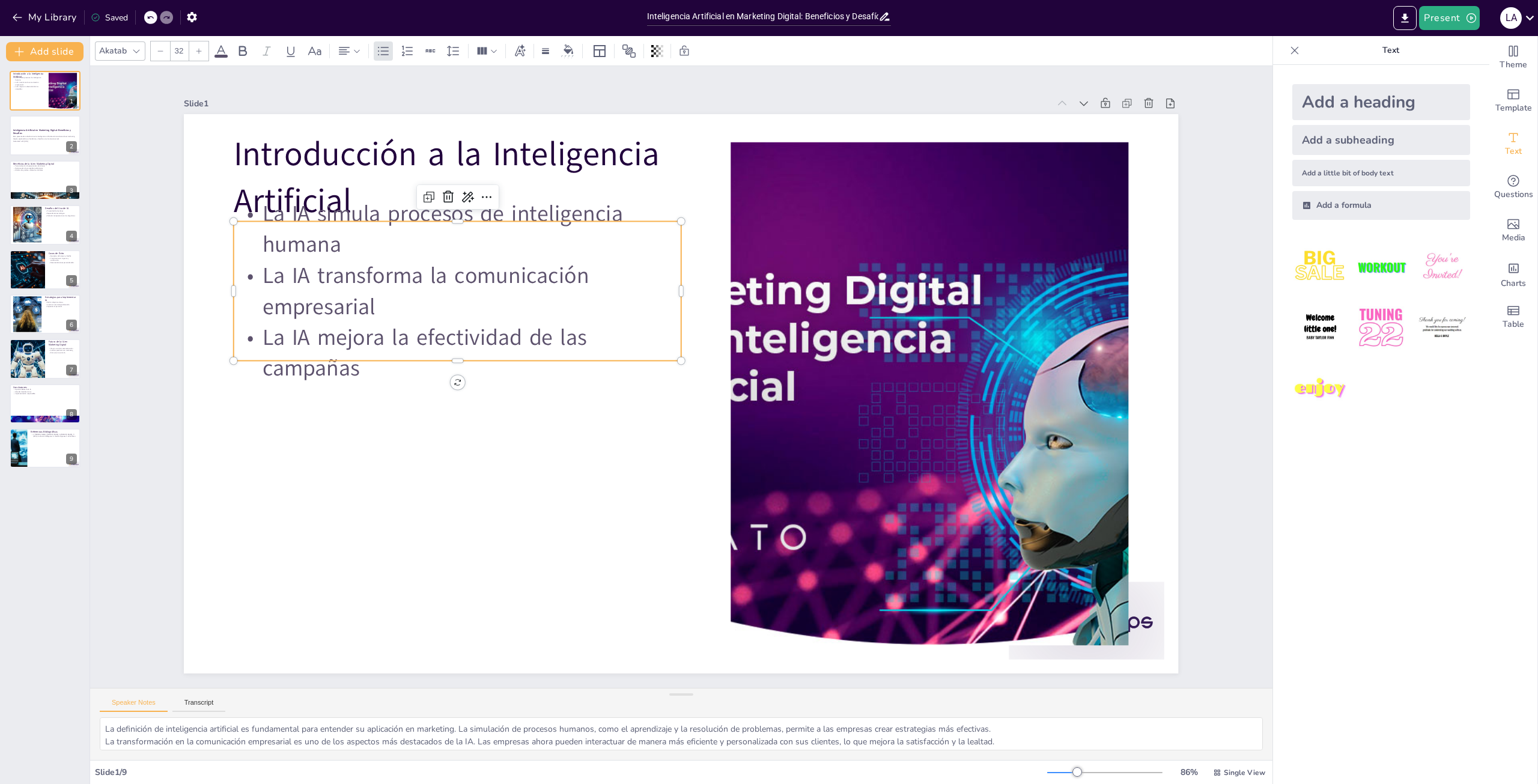
click at [321, 194] on p "La IA simula procesos de inteligencia humana" at bounding box center [474, 207] width 451 height 108
click at [310, 197] on p "La IA simula procesos de inteligencia humana" at bounding box center [474, 207] width 451 height 108
click at [295, 269] on p "La IA transforma la comunicación empresarial" at bounding box center [512, 207] width 434 height 239
click at [331, 370] on p "La IA mejora la efectividad de las campañas" at bounding box center [467, 306] width 450 height 153
click at [48, 145] on div at bounding box center [45, 136] width 72 height 41
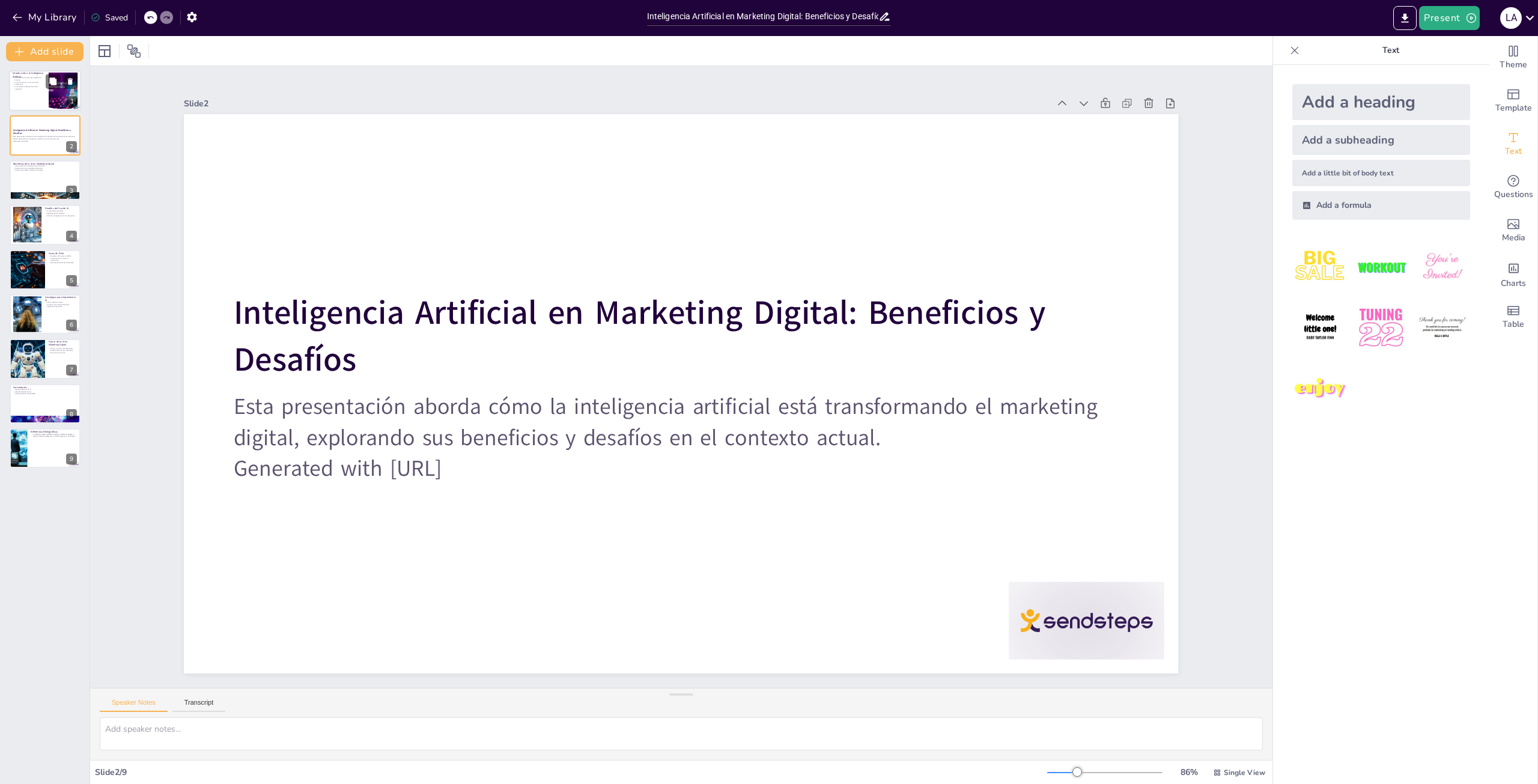
click at [27, 83] on p "La IA transforma la comunicación empresarial" at bounding box center [29, 83] width 32 height 4
type textarea "La definición de inteligencia artificial es fundamental para entender su aplica…"
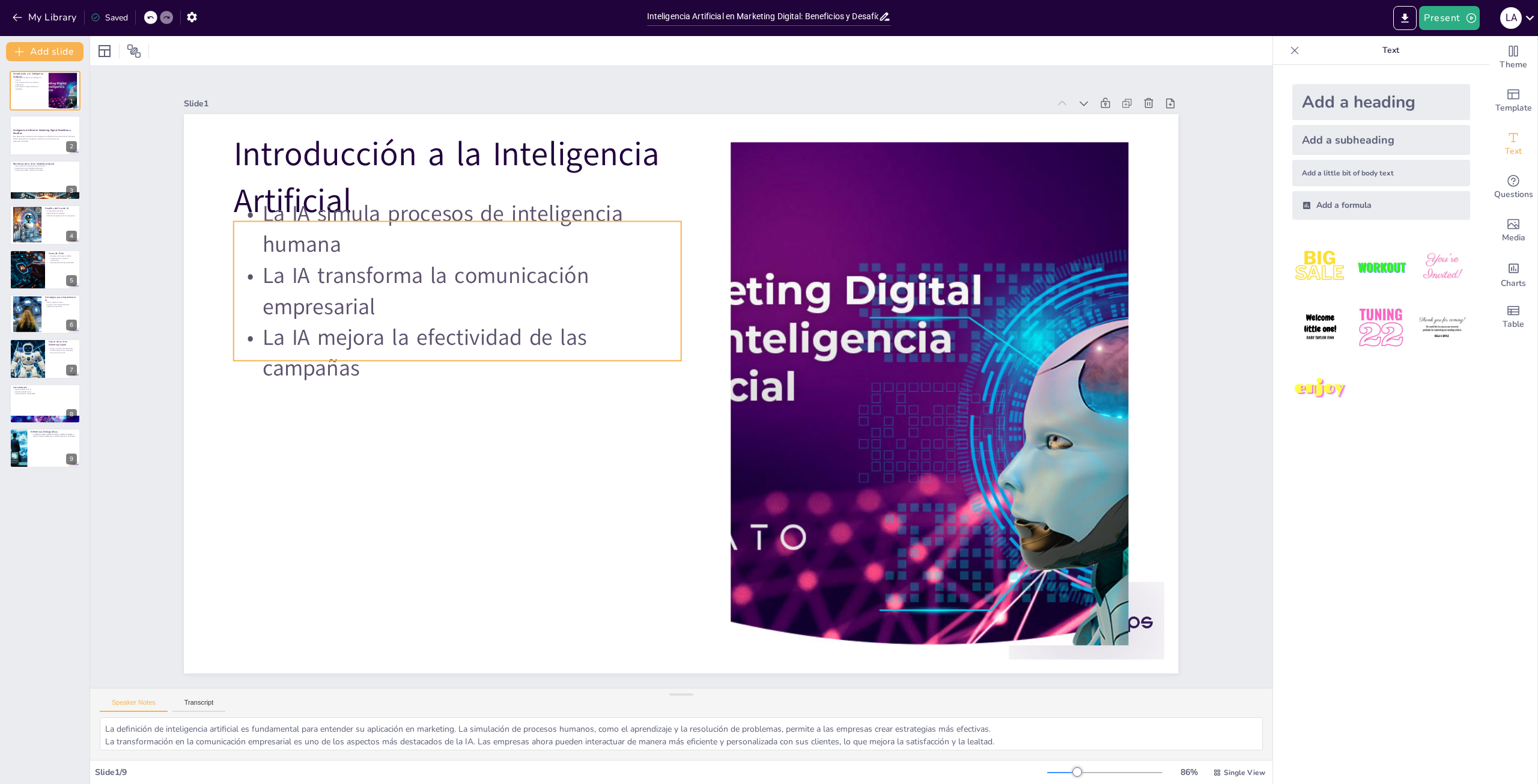
click at [596, 288] on p "La IA transforma la comunicación empresarial" at bounding box center [530, 190] width 419 height 277
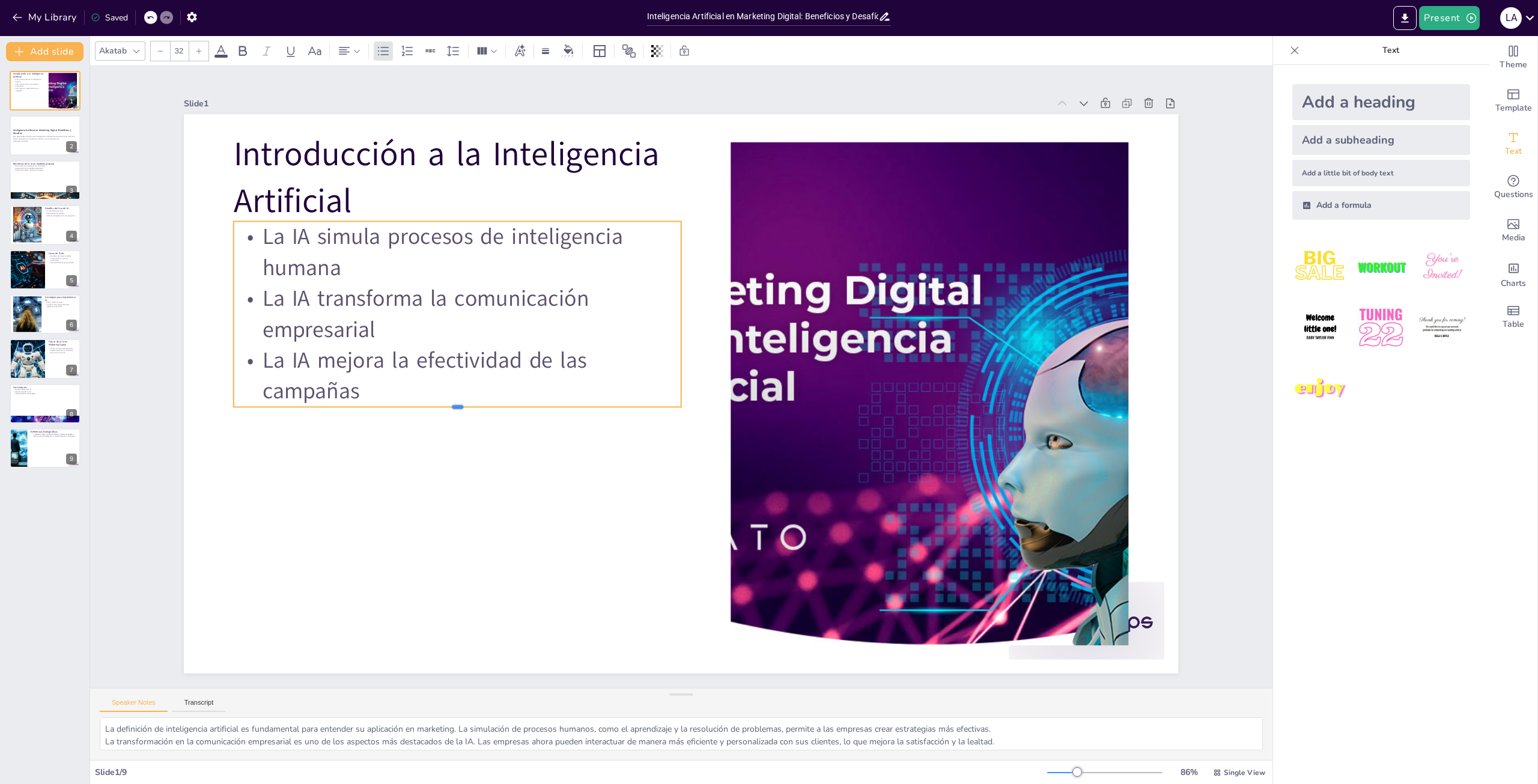
drag, startPoint x: 455, startPoint y: 355, endPoint x: 455, endPoint y: 349, distance: 6.0
click at [455, 349] on div "Introducción a la Inteligencia Artificial La IA simula procesos de inteligencia…" at bounding box center [674, 392] width 1136 height 915
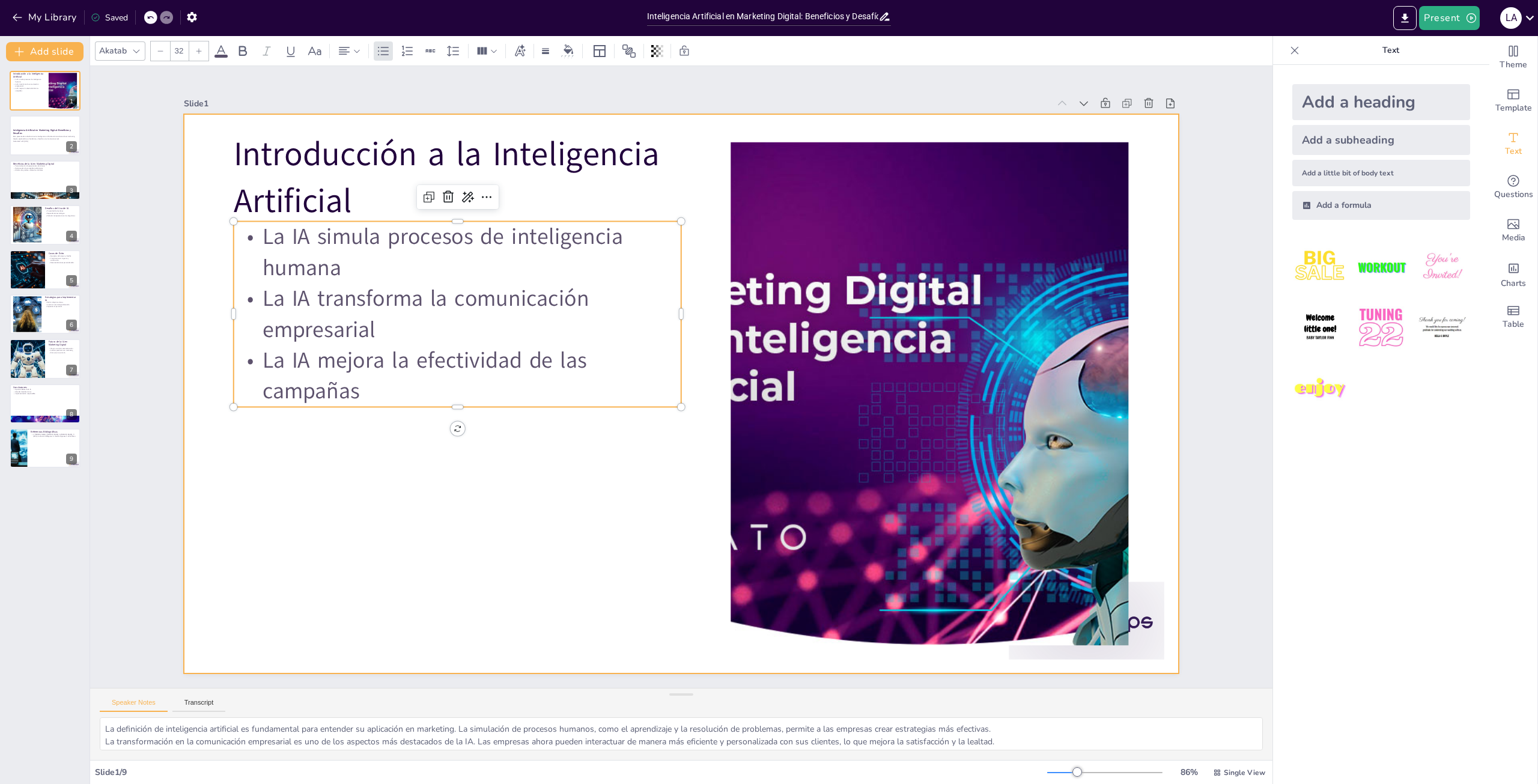
click at [436, 492] on div at bounding box center [676, 393] width 1119 height 839
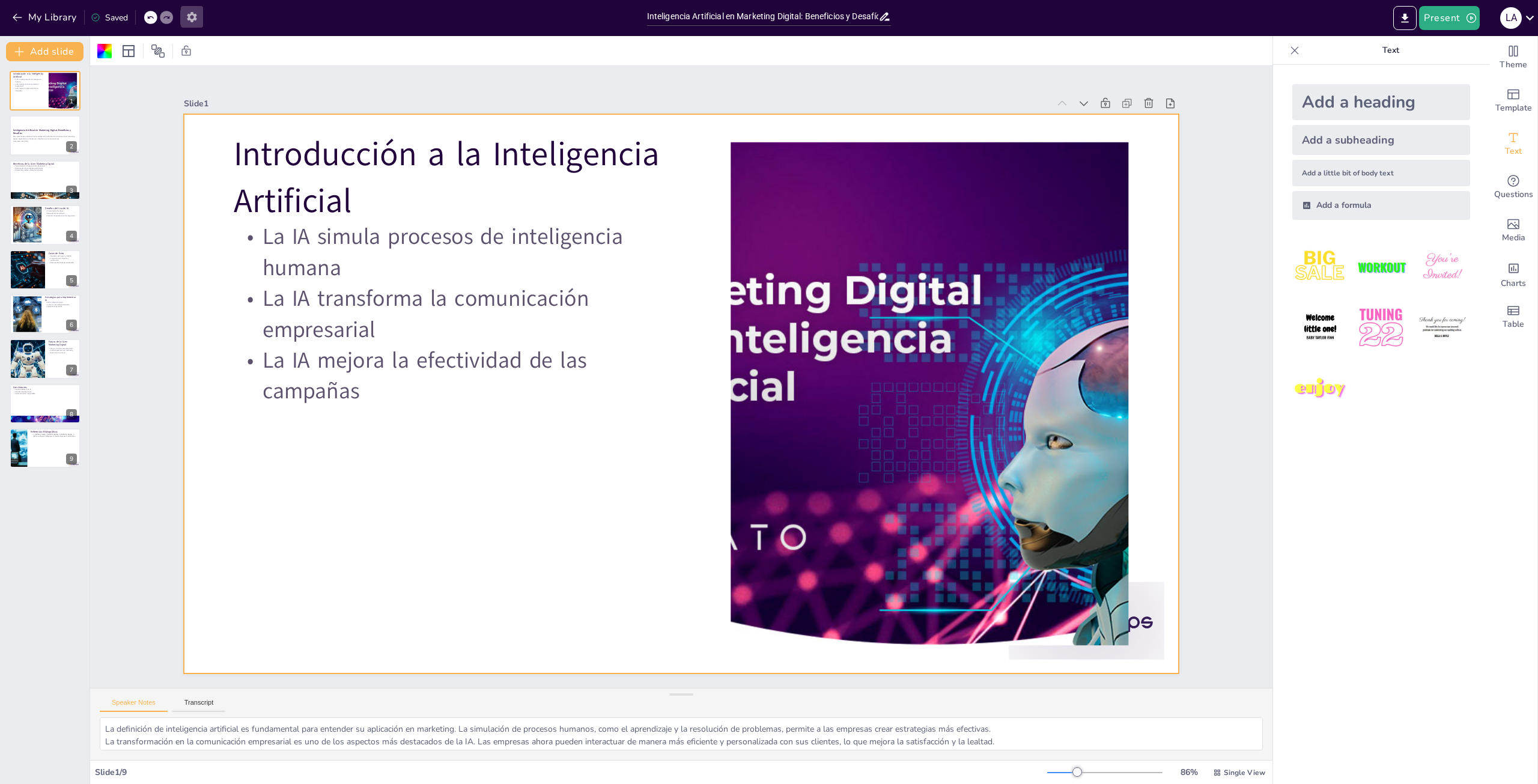
click at [190, 19] on icon "button" at bounding box center [191, 17] width 9 height 10
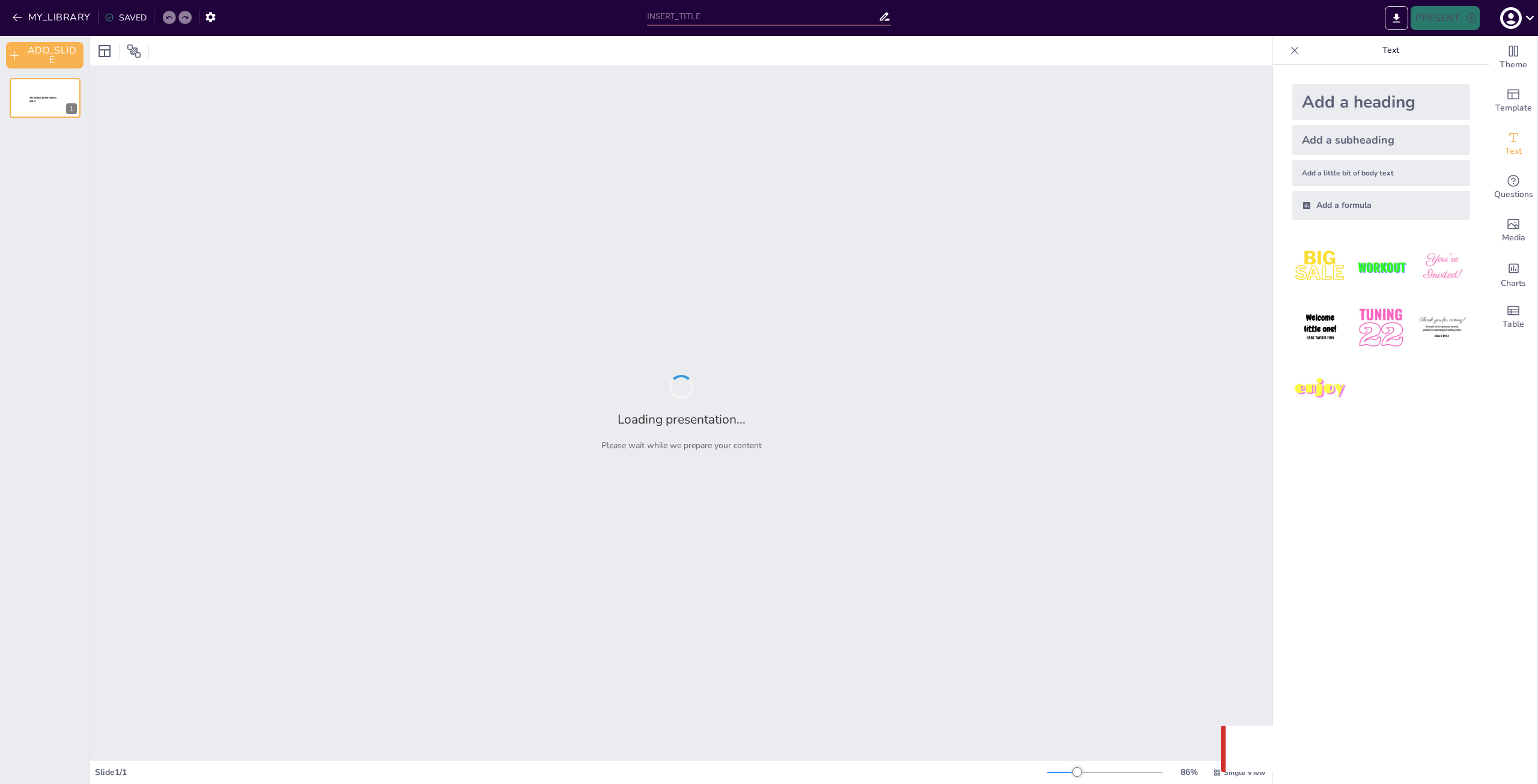
type input "Inteligencia Artificial en Marketing Digital: Beneficios y Desafíos"
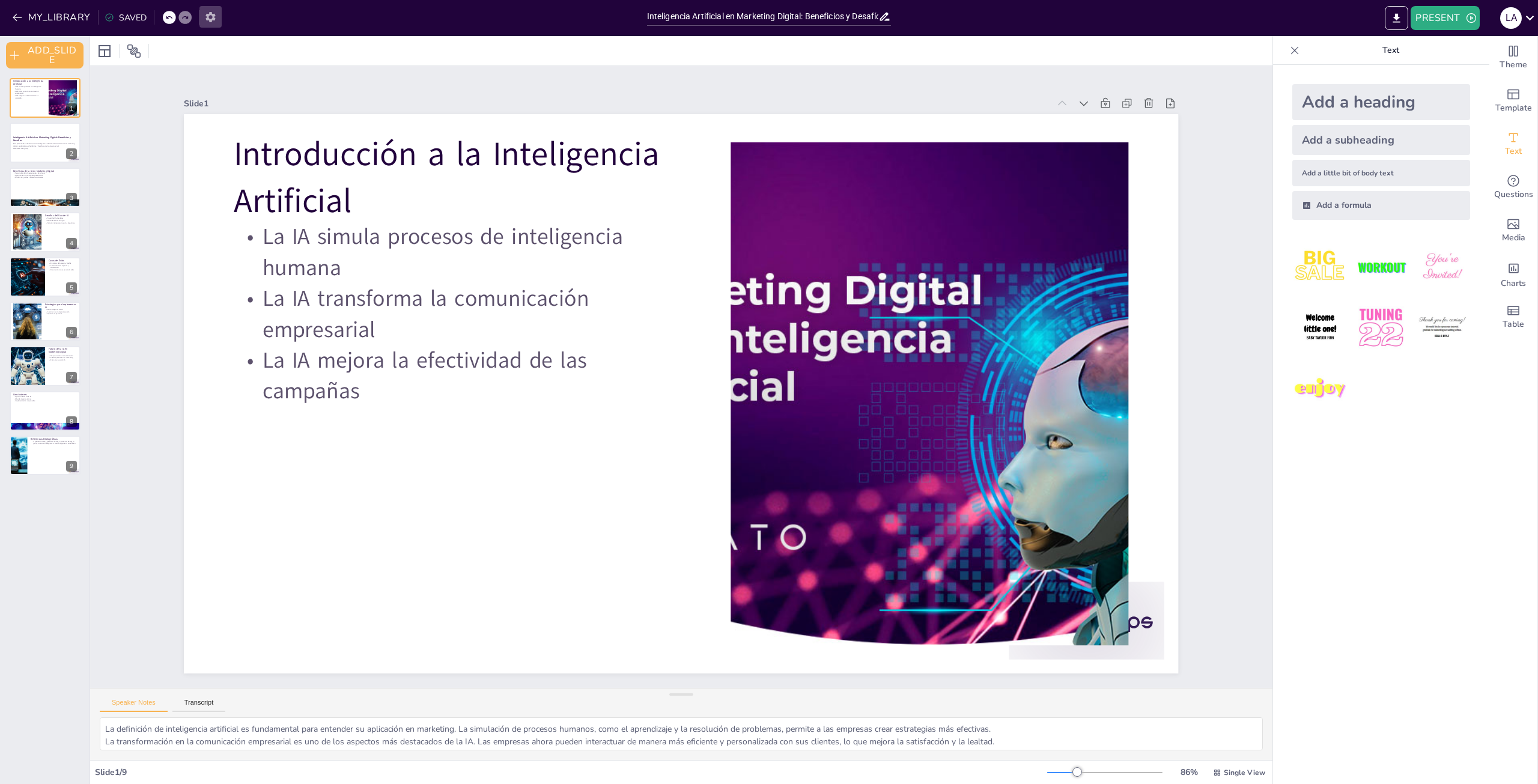
click at [205, 16] on icon "button" at bounding box center [210, 17] width 9 height 10
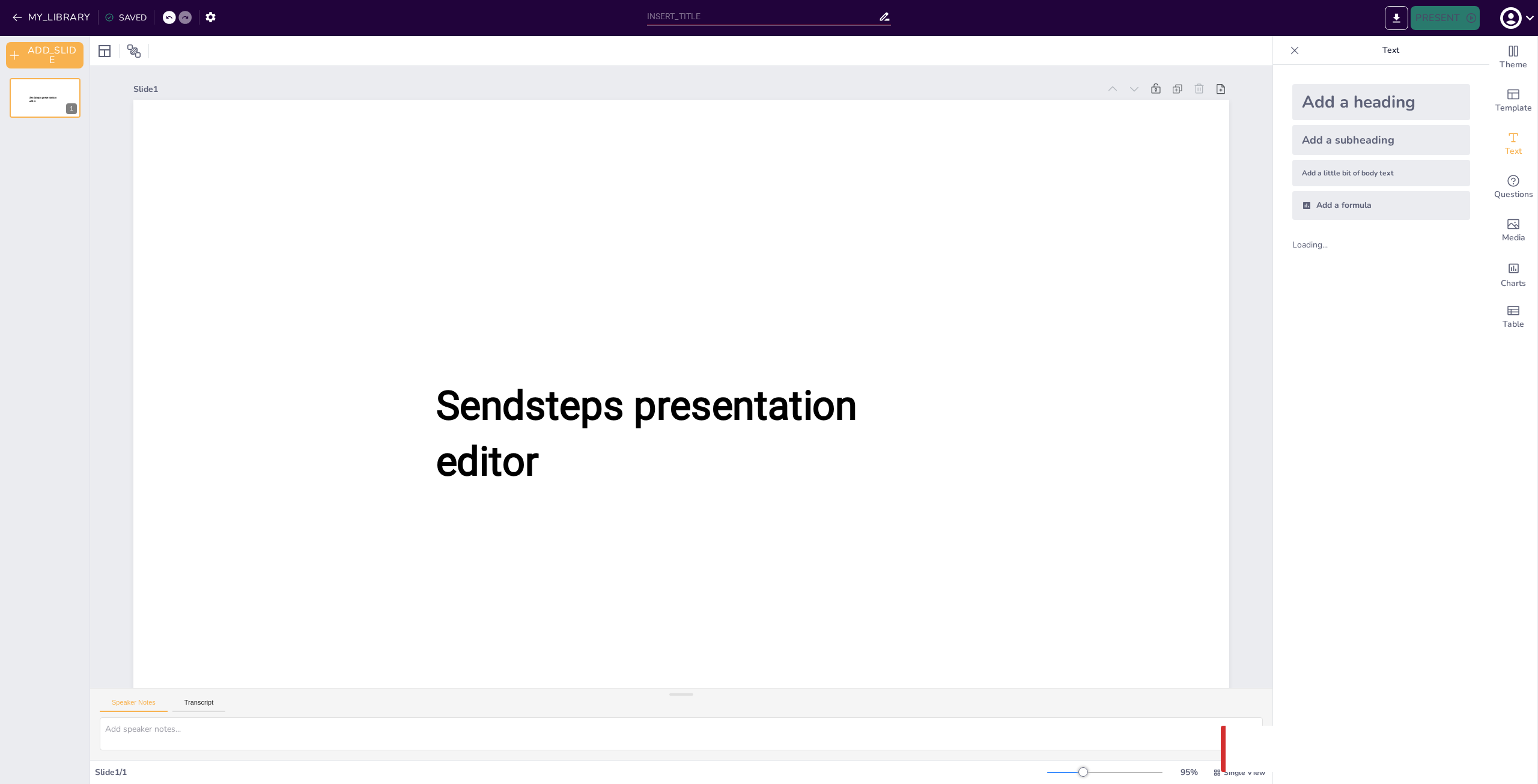
type input "Inteligencia Artificial en Marketing Digital: Beneficios y Desafíos"
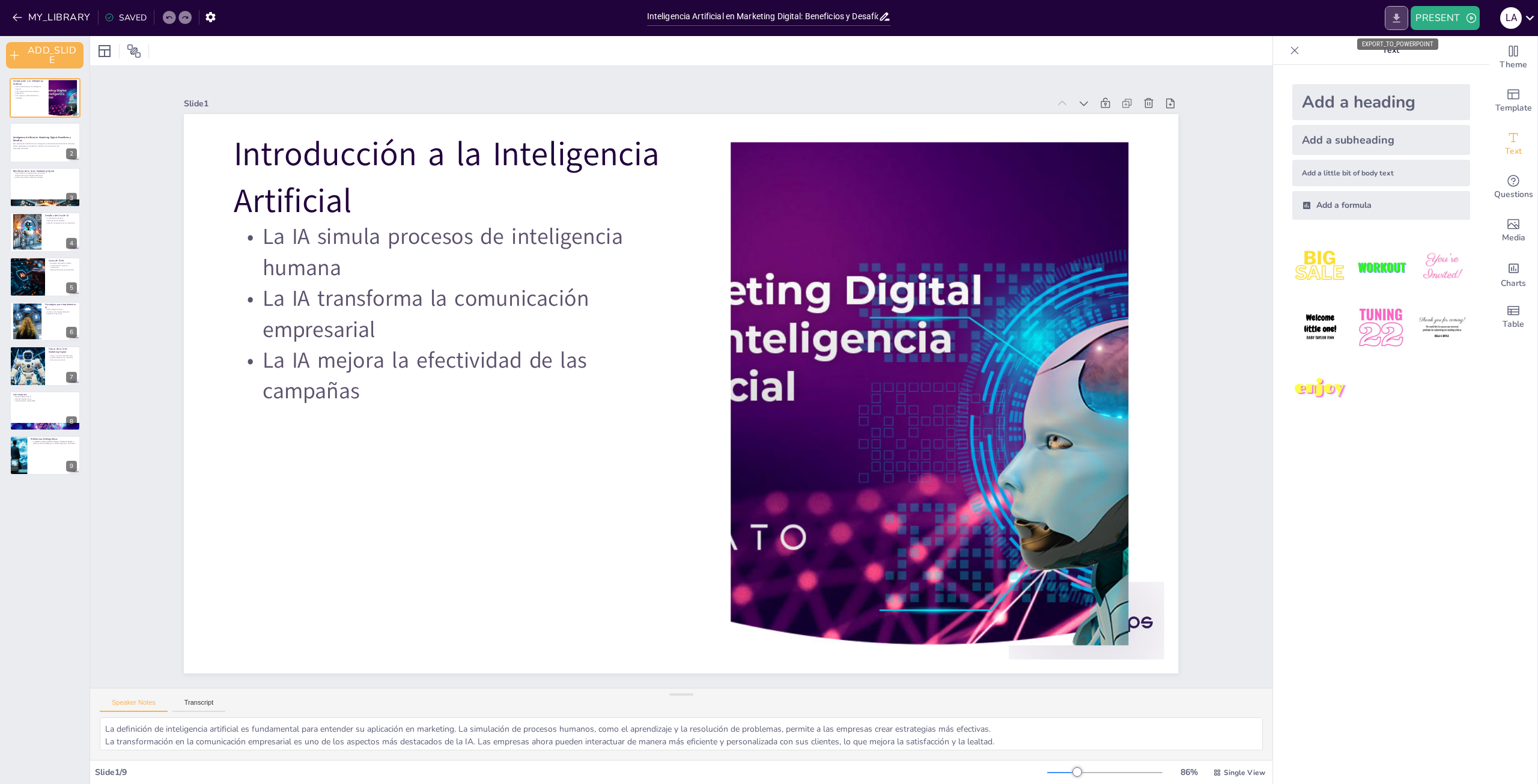
click at [1399, 22] on icon "EXPORT_TO_POWERPOINT" at bounding box center [1397, 17] width 7 height 9
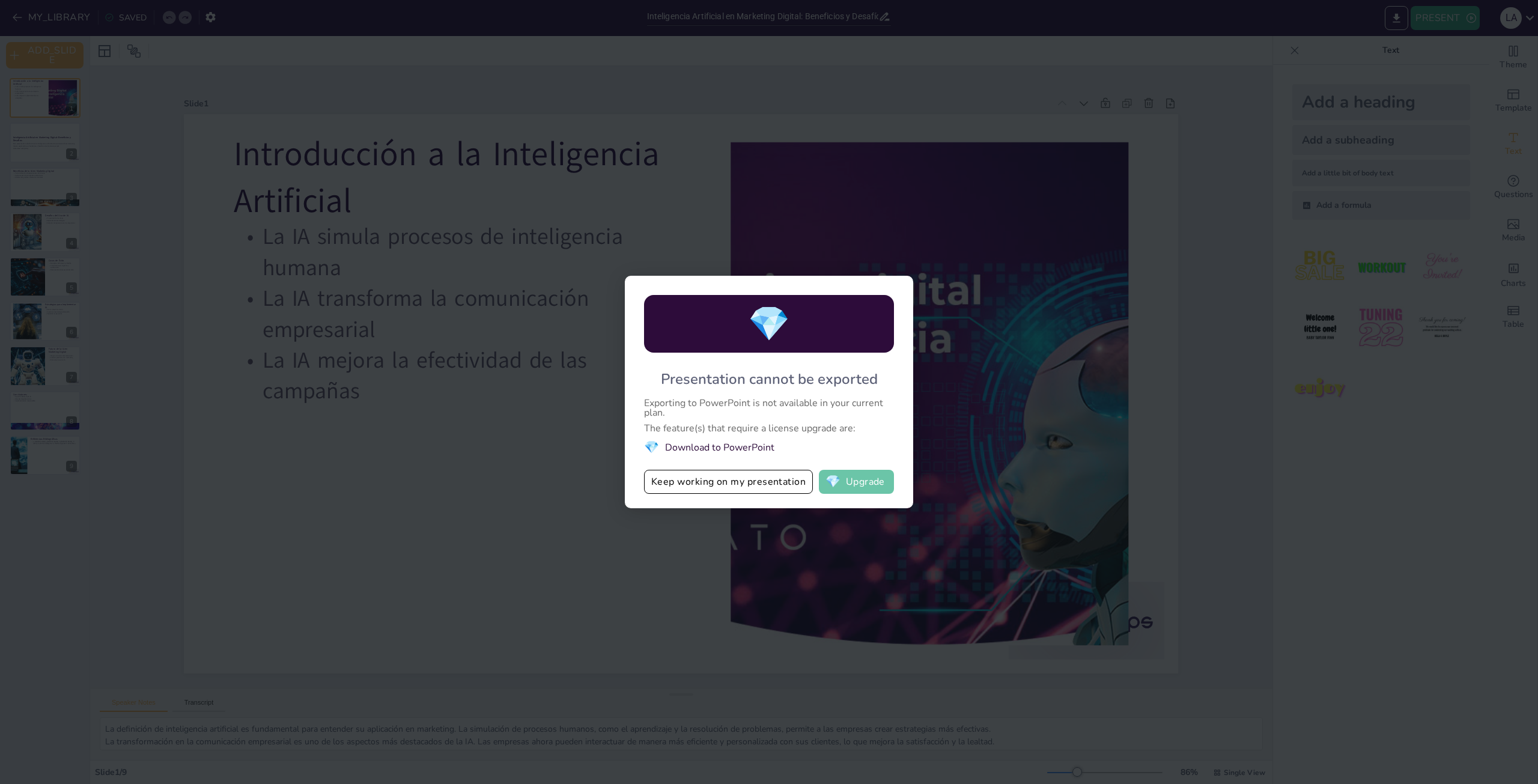
click at [856, 480] on button "💎 Upgrade" at bounding box center [856, 481] width 75 height 24
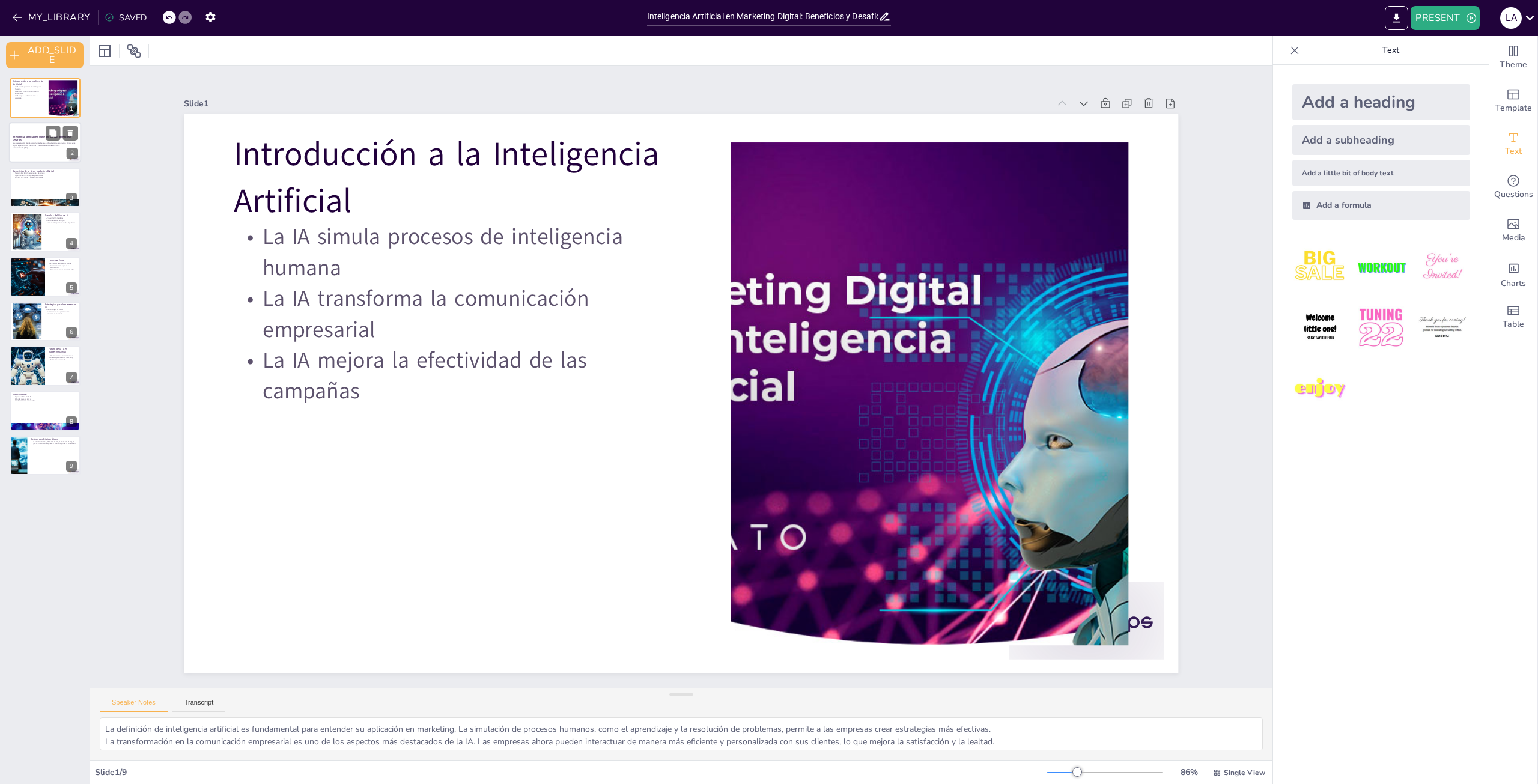
click at [40, 142] on div "Esta presentación aborda cómo la inteligencia artificial está transformando el …" at bounding box center [45, 146] width 65 height 9
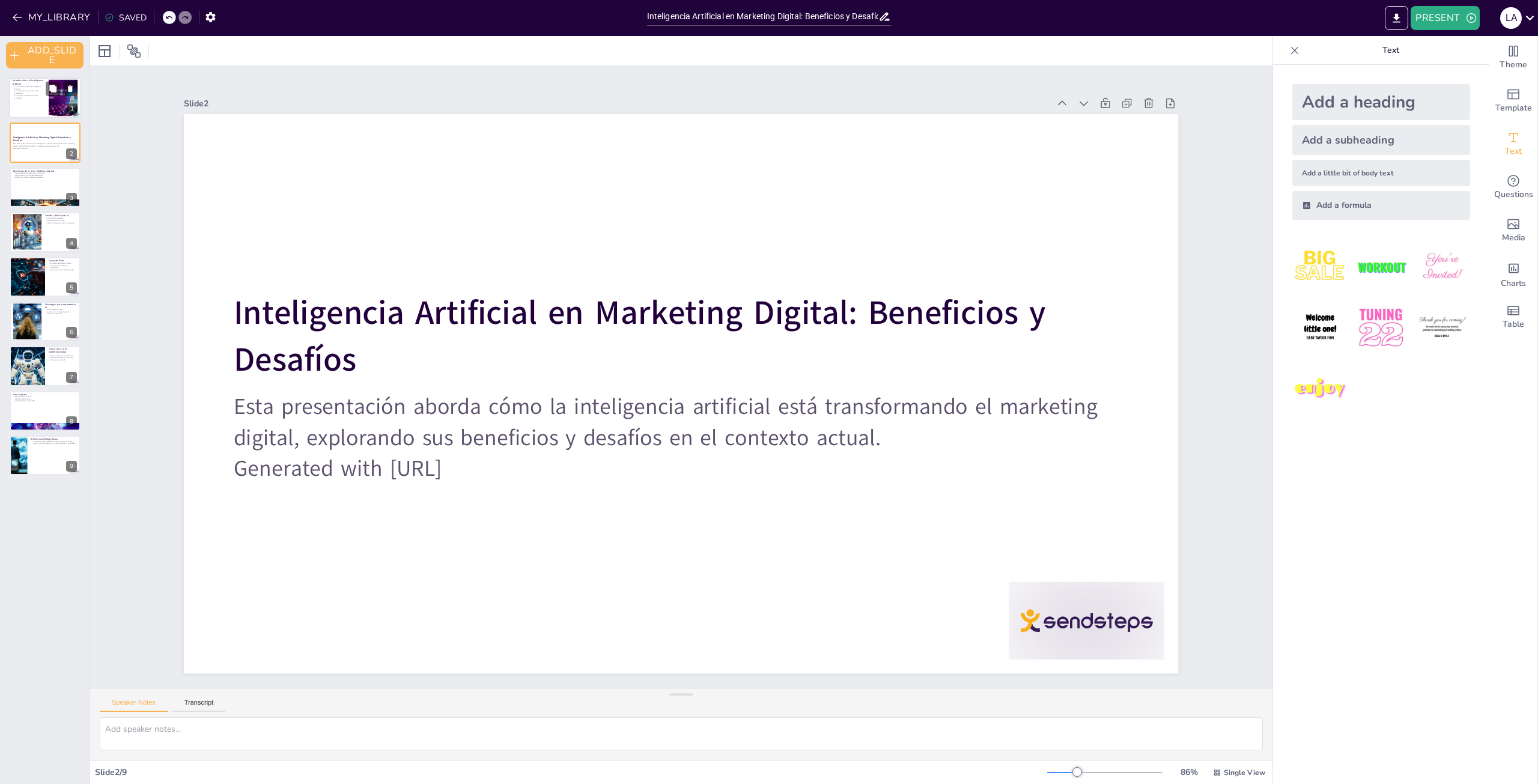
click at [43, 84] on p "Introducción a la Inteligencia Artificial" at bounding box center [29, 82] width 32 height 7
type textarea "La definición de inteligencia artificial es fundamental para entender su aplica…"
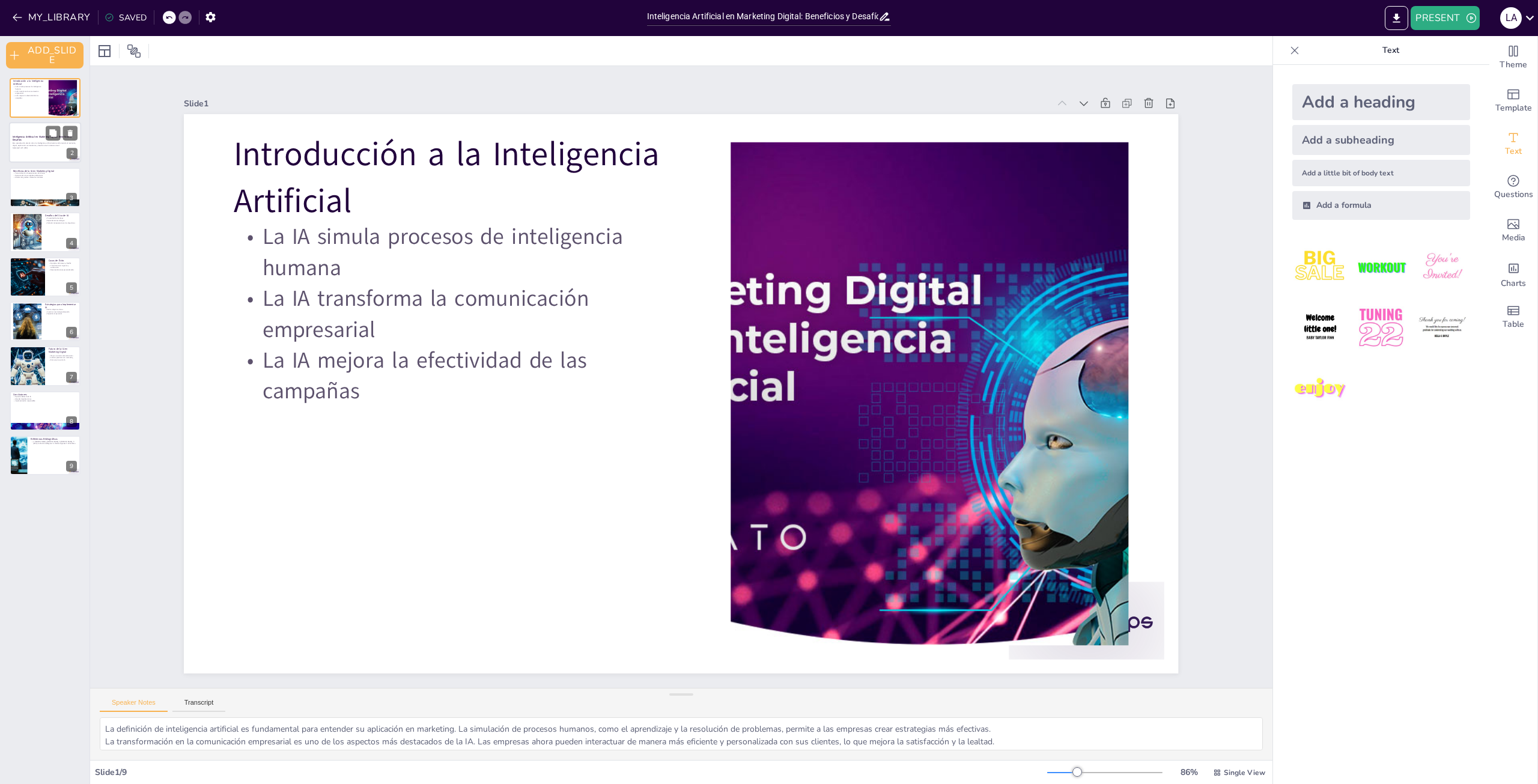
click at [24, 131] on div at bounding box center [45, 143] width 72 height 41
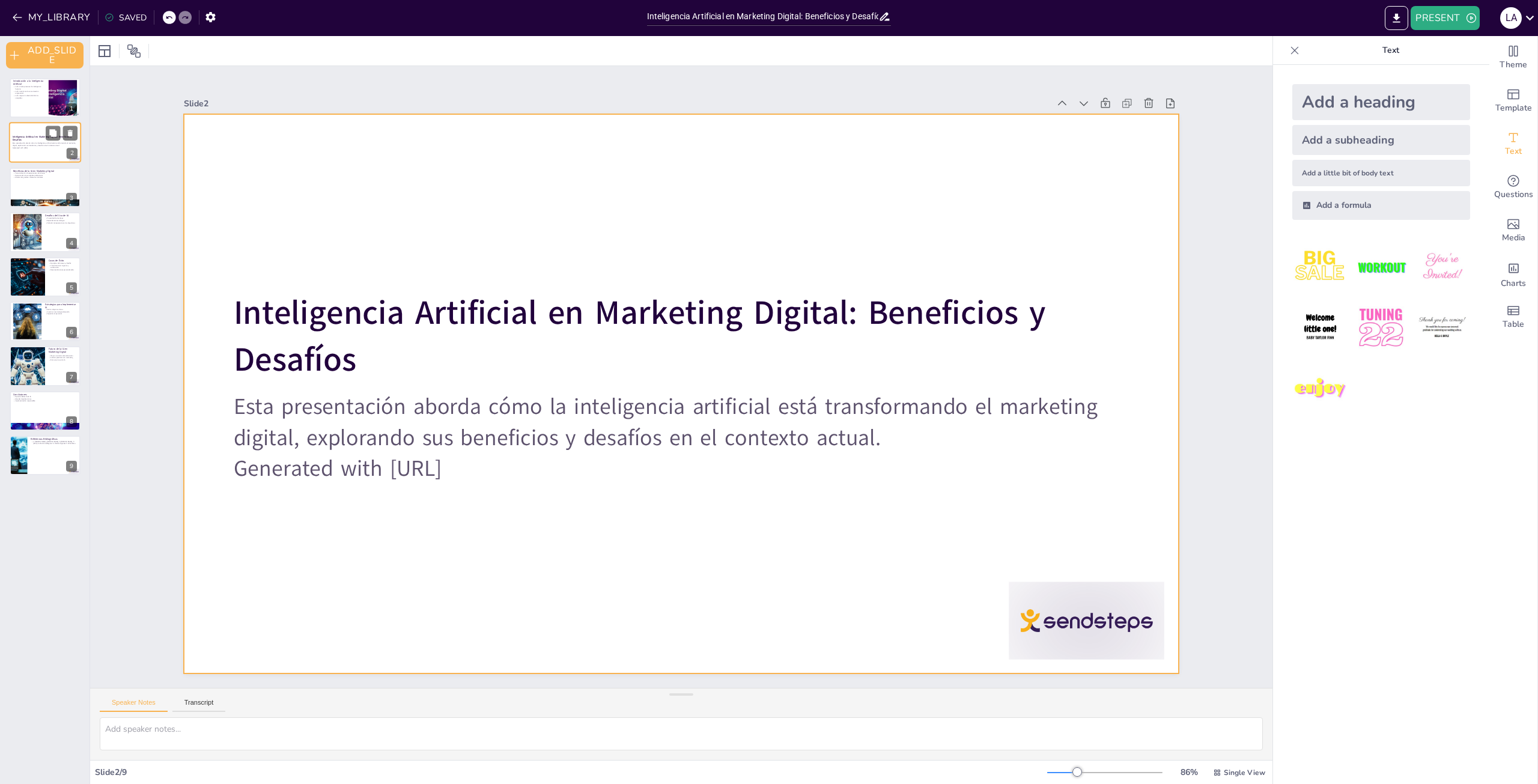
click at [29, 153] on div at bounding box center [45, 143] width 72 height 41
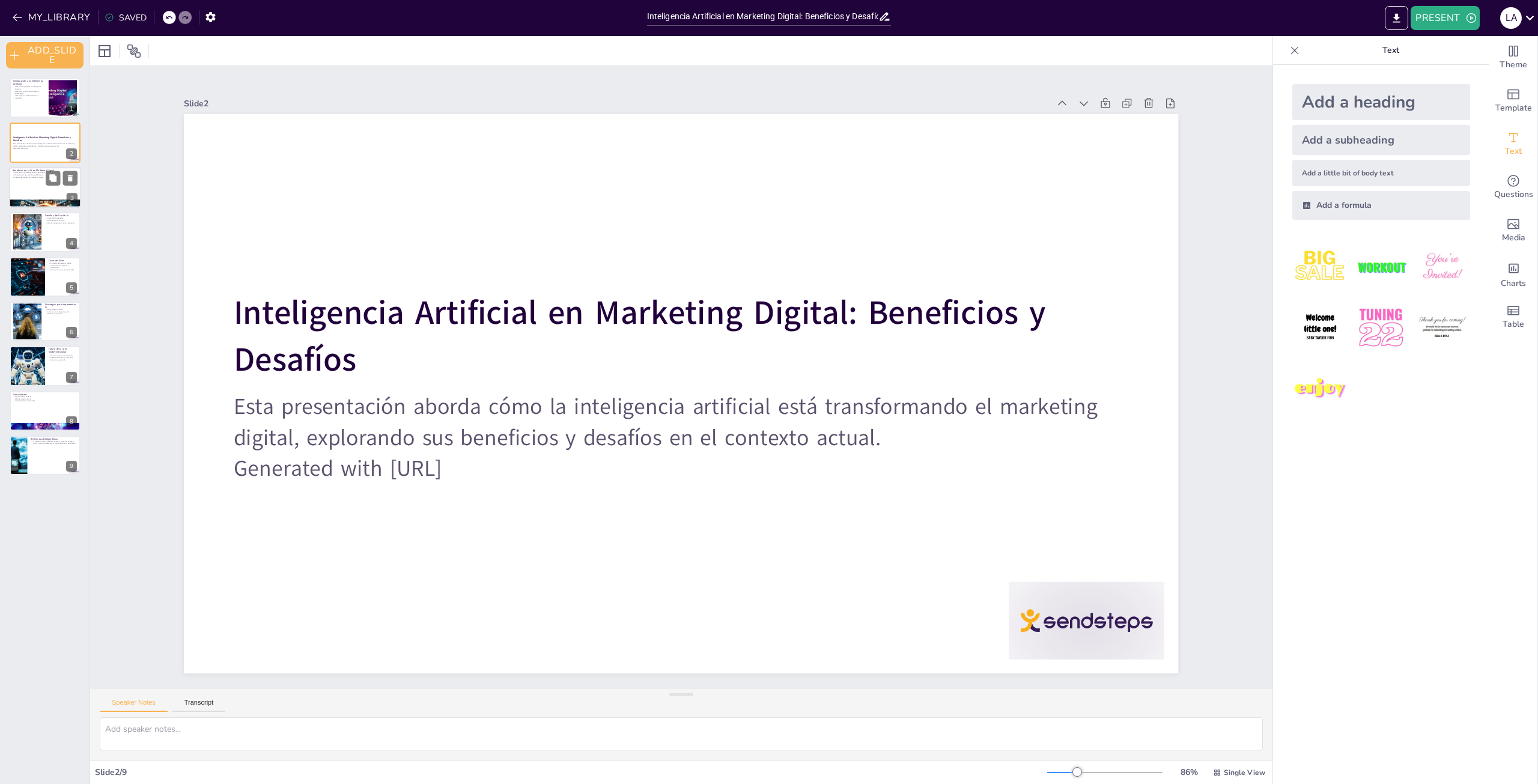
click at [24, 200] on div at bounding box center [45, 203] width 72 height 37
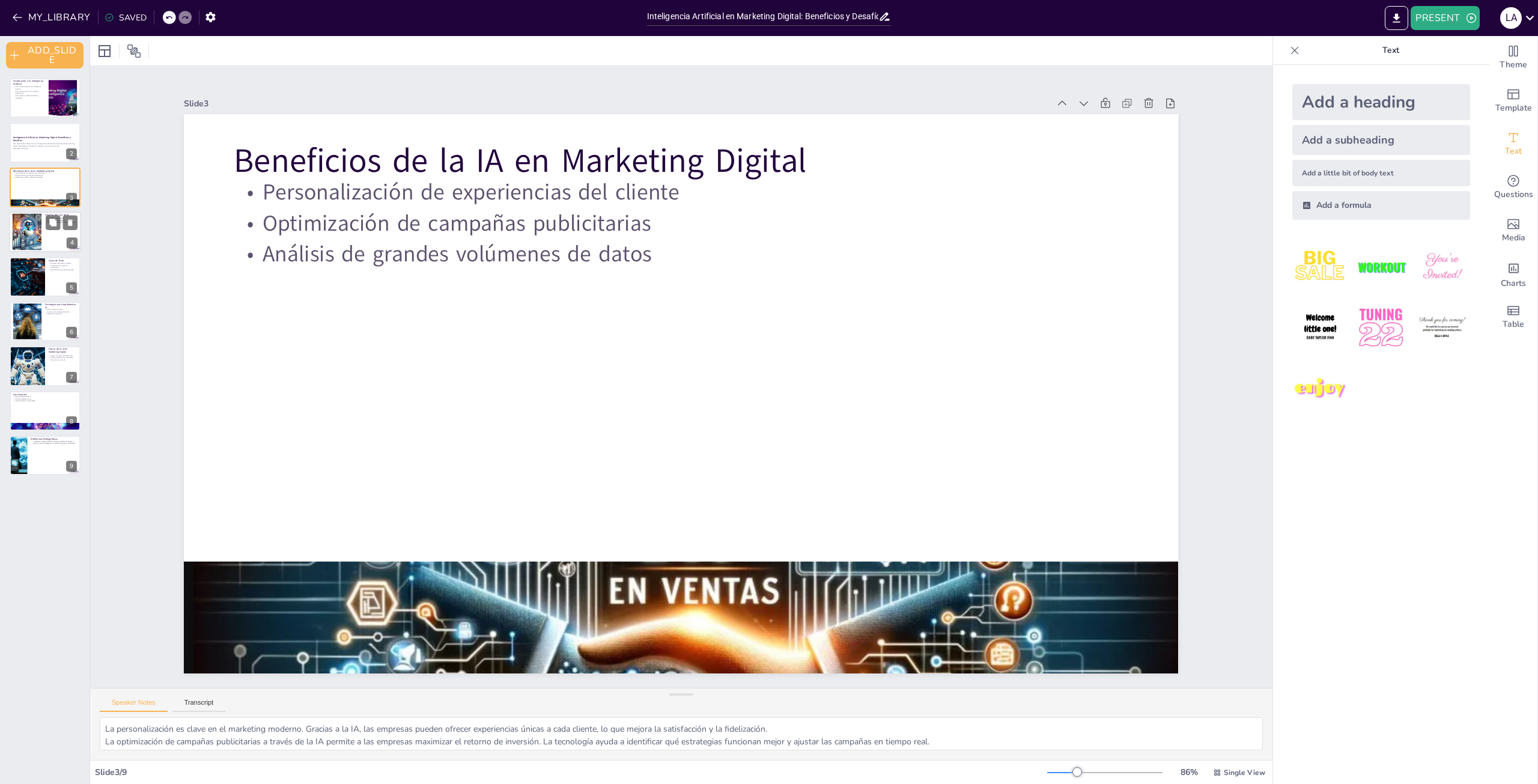
click at [24, 225] on div at bounding box center [27, 232] width 64 height 37
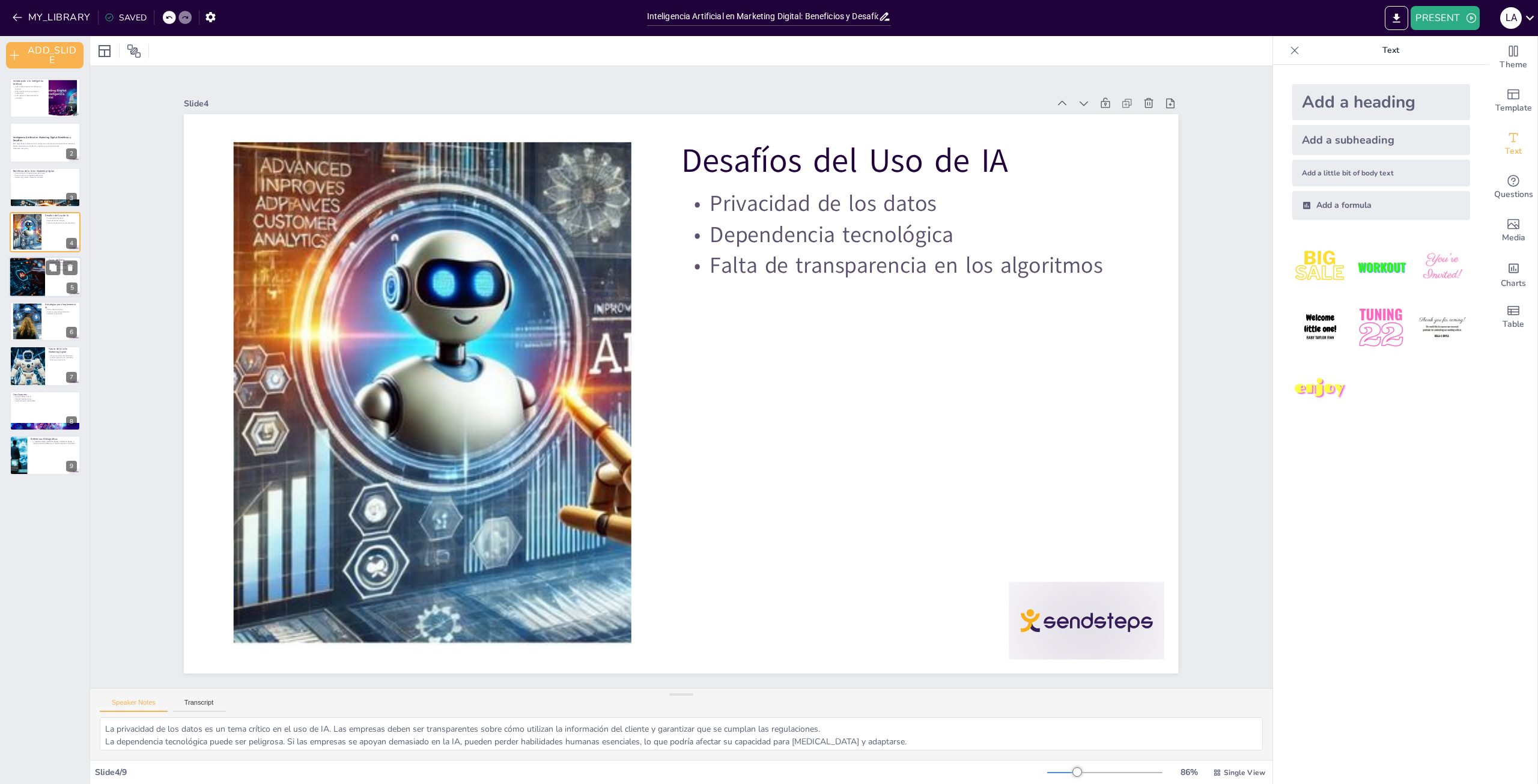
click at [31, 266] on div at bounding box center [27, 277] width 66 height 41
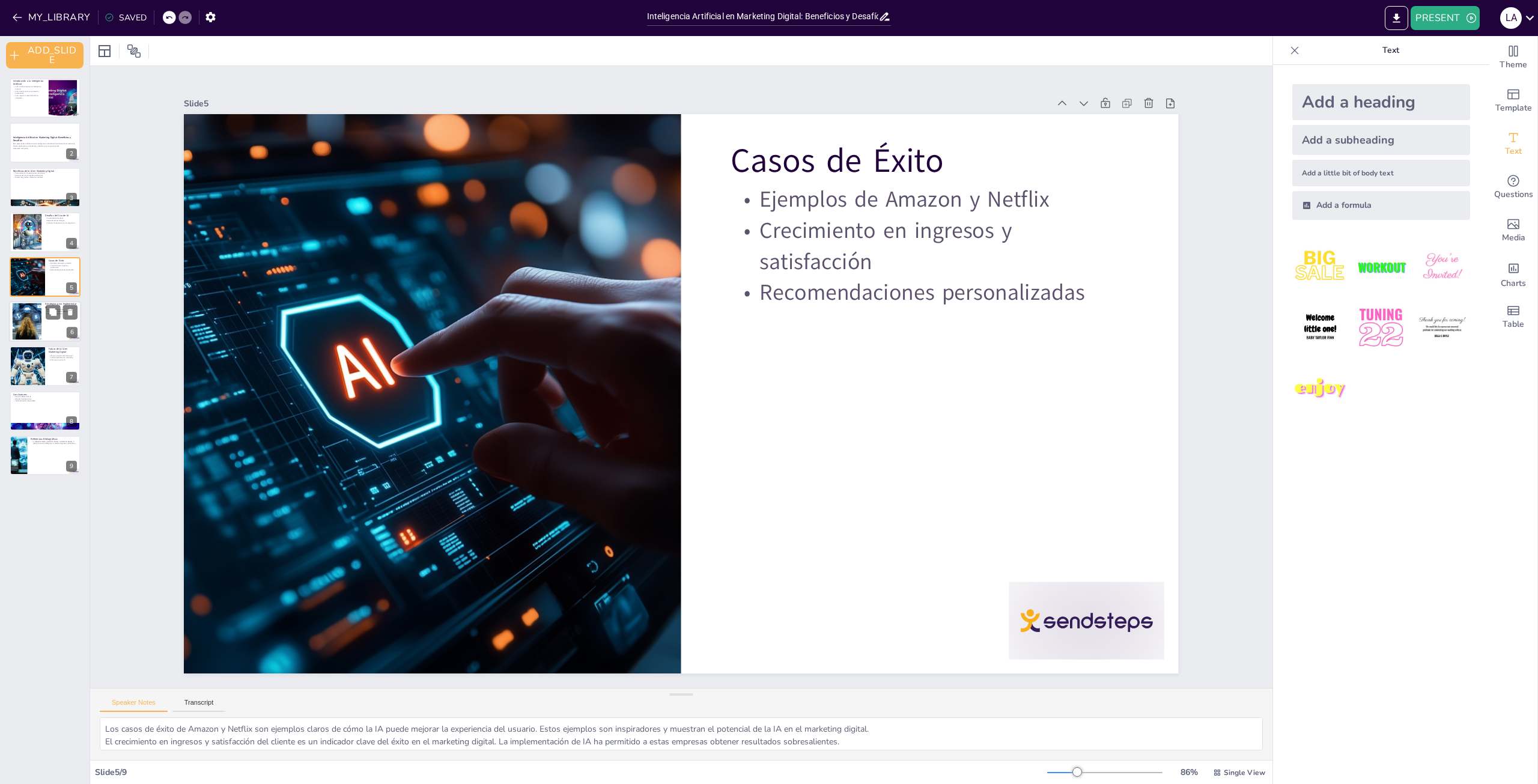
click at [20, 314] on div at bounding box center [27, 321] width 69 height 37
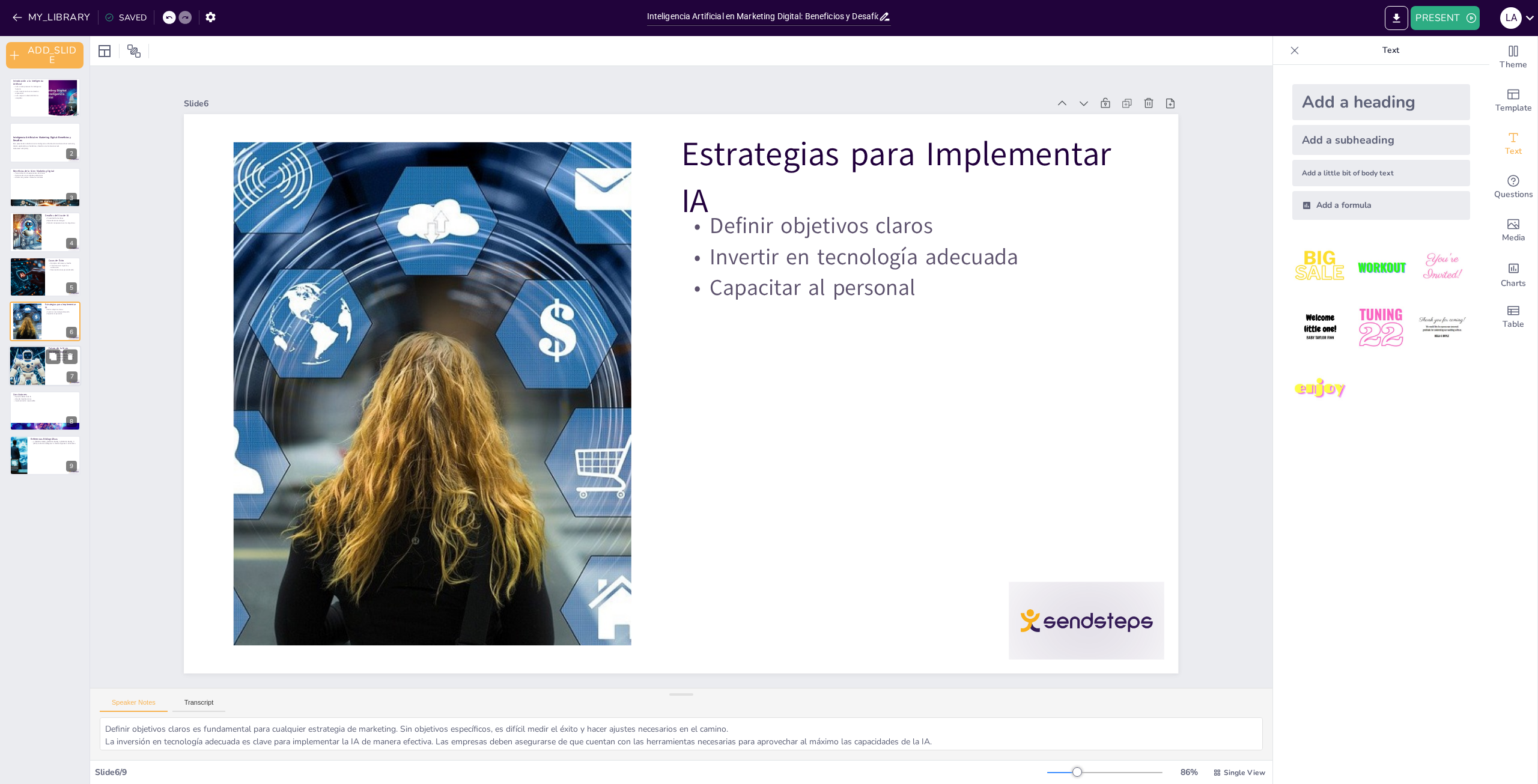
click at [35, 355] on div at bounding box center [27, 367] width 58 height 41
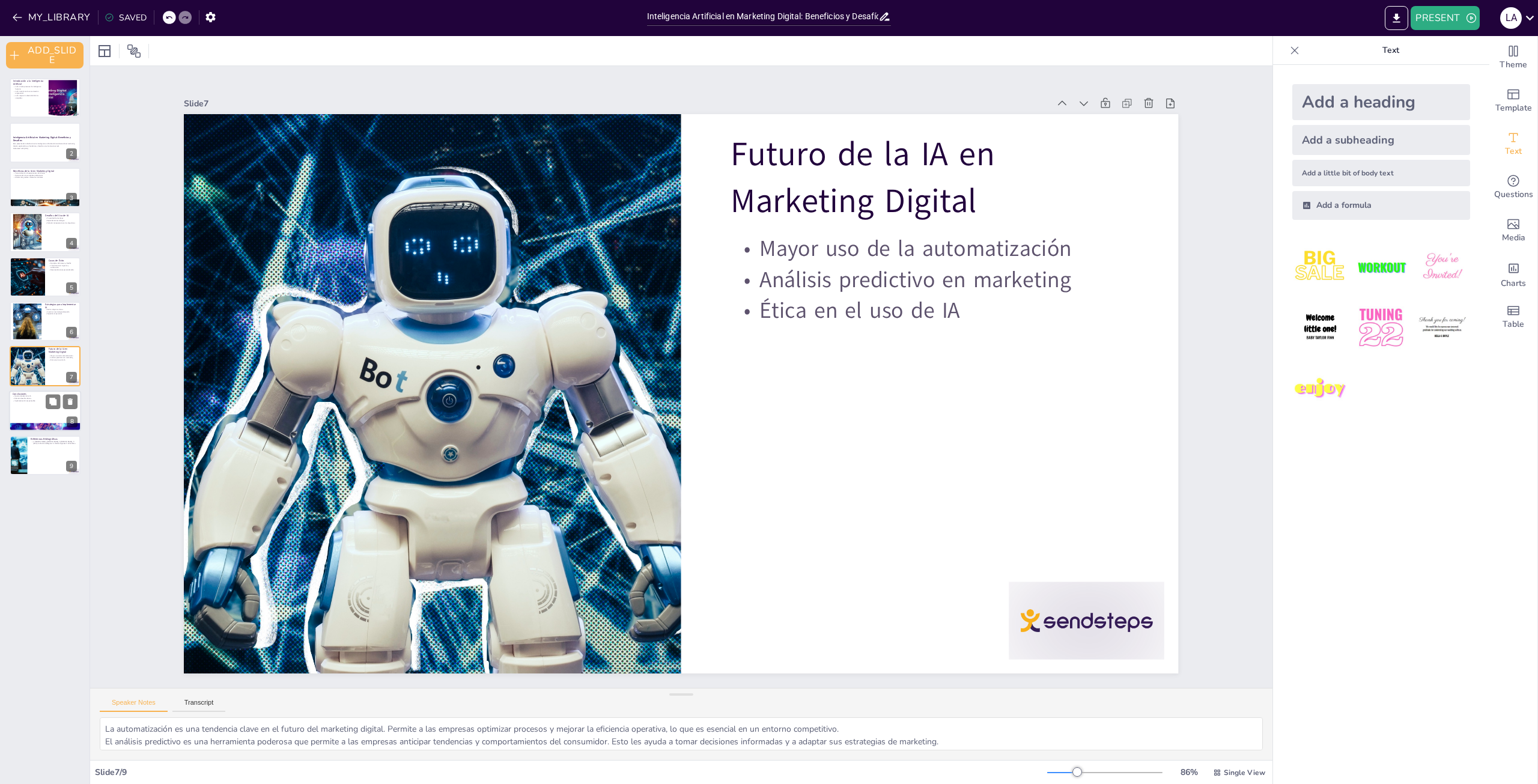
click at [30, 411] on div at bounding box center [45, 411] width 72 height 41
type textarea "Las oportunidades que ofrece la IA son significativas. Las empresas que adopten…"
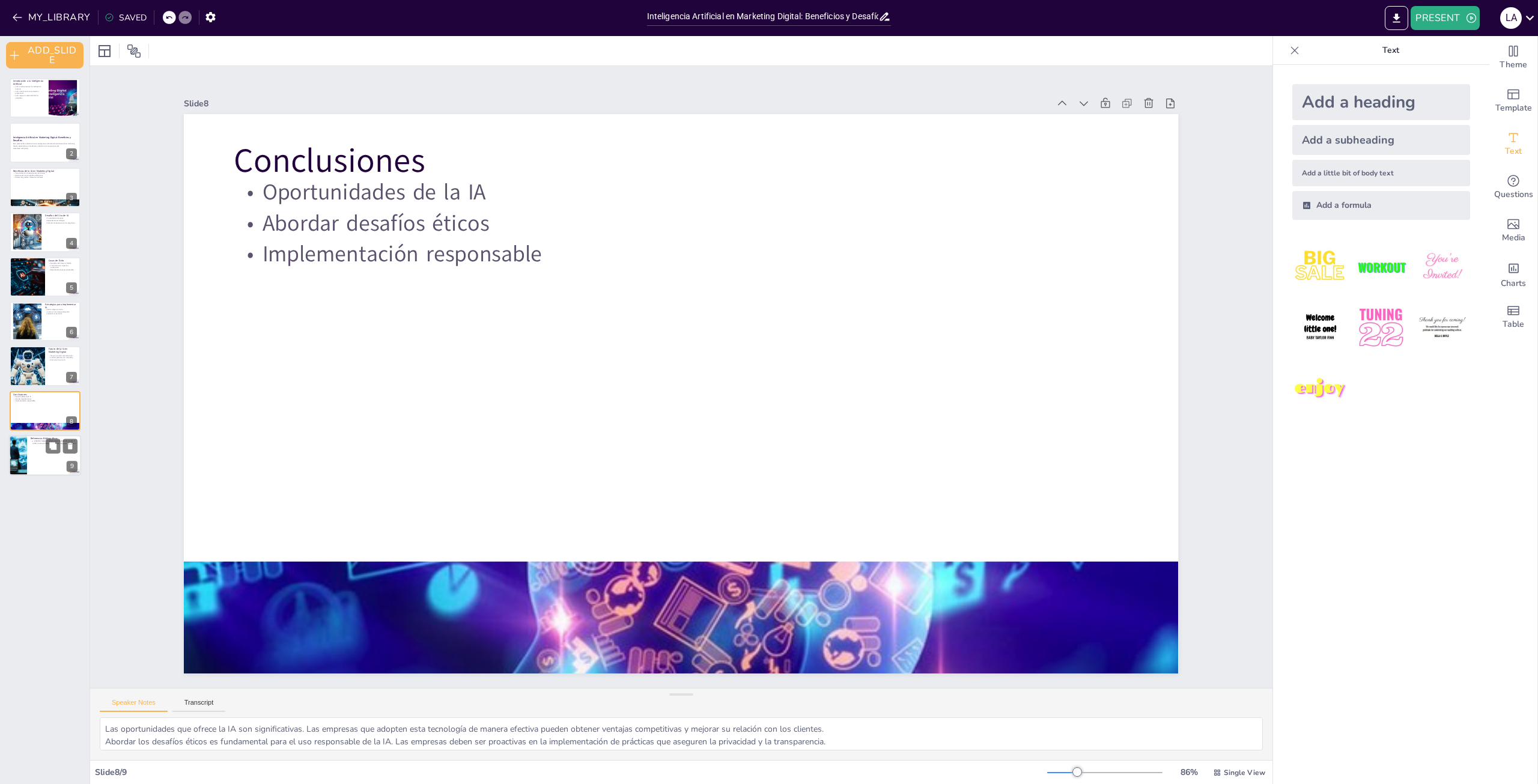
click at [32, 455] on div at bounding box center [45, 455] width 72 height 41
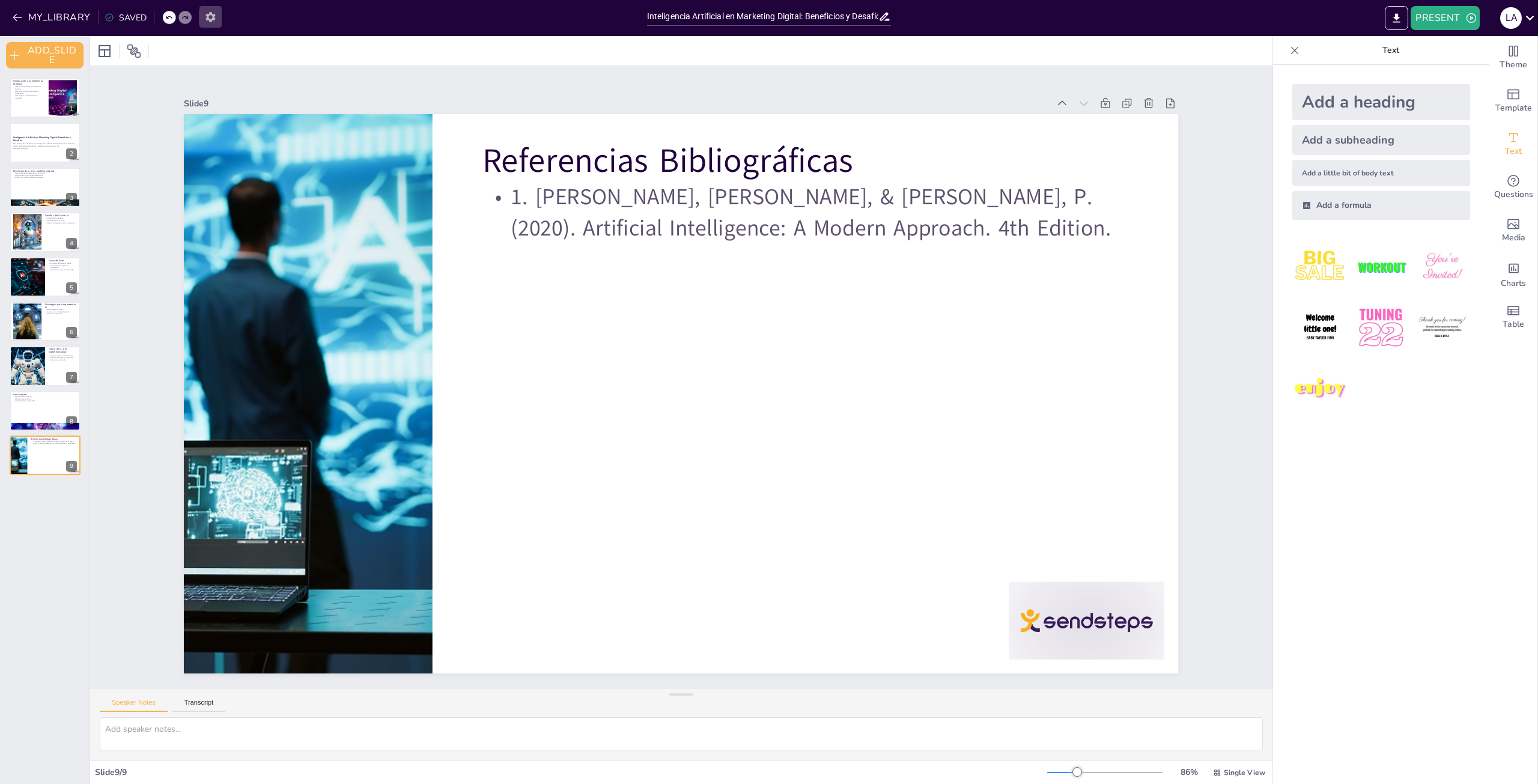
click at [204, 20] on icon "button" at bounding box center [210, 17] width 12 height 12
